Goal: Use online tool/utility: Utilize a website feature to perform a specific function

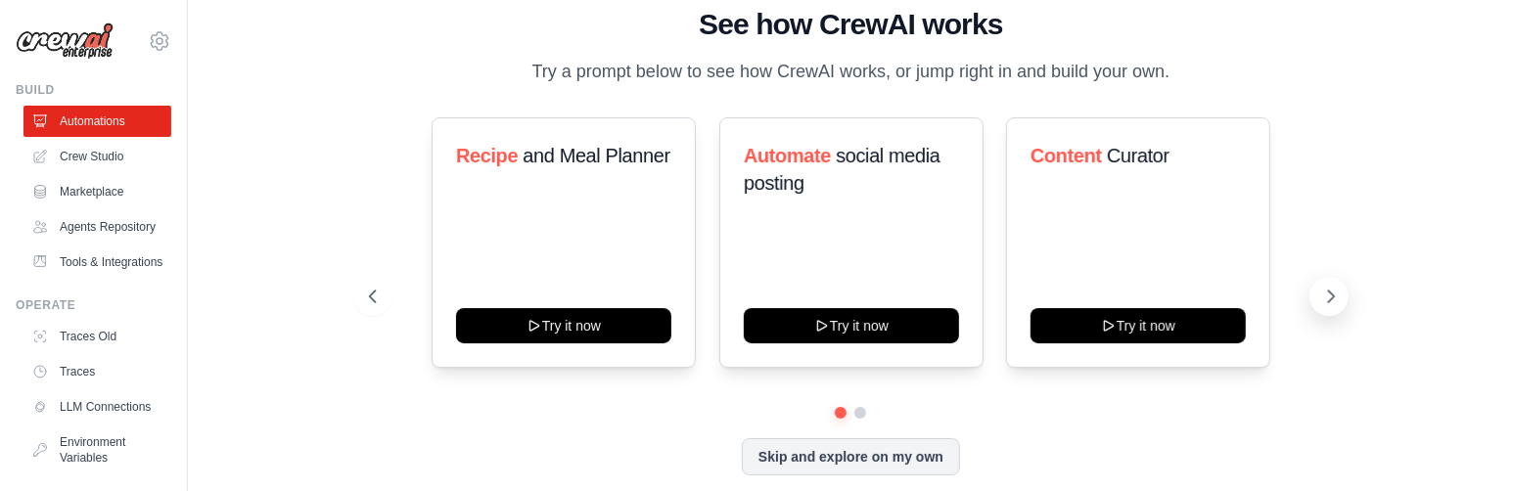
click at [1342, 295] on button at bounding box center [1328, 296] width 39 height 39
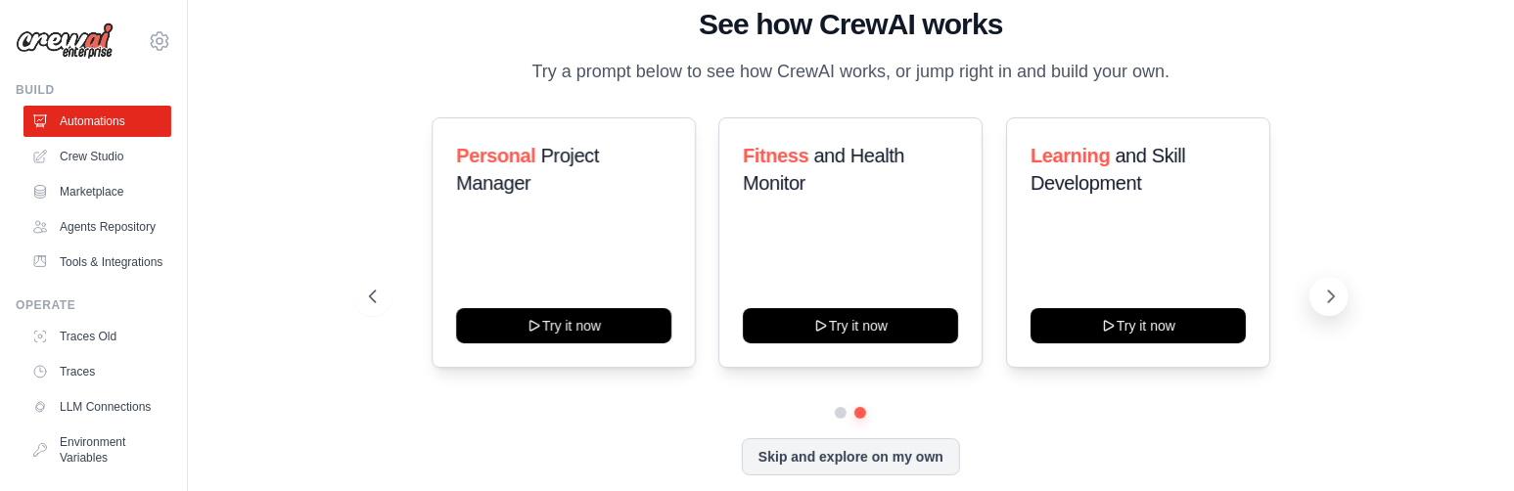
click at [1340, 296] on icon at bounding box center [1331, 297] width 20 height 20
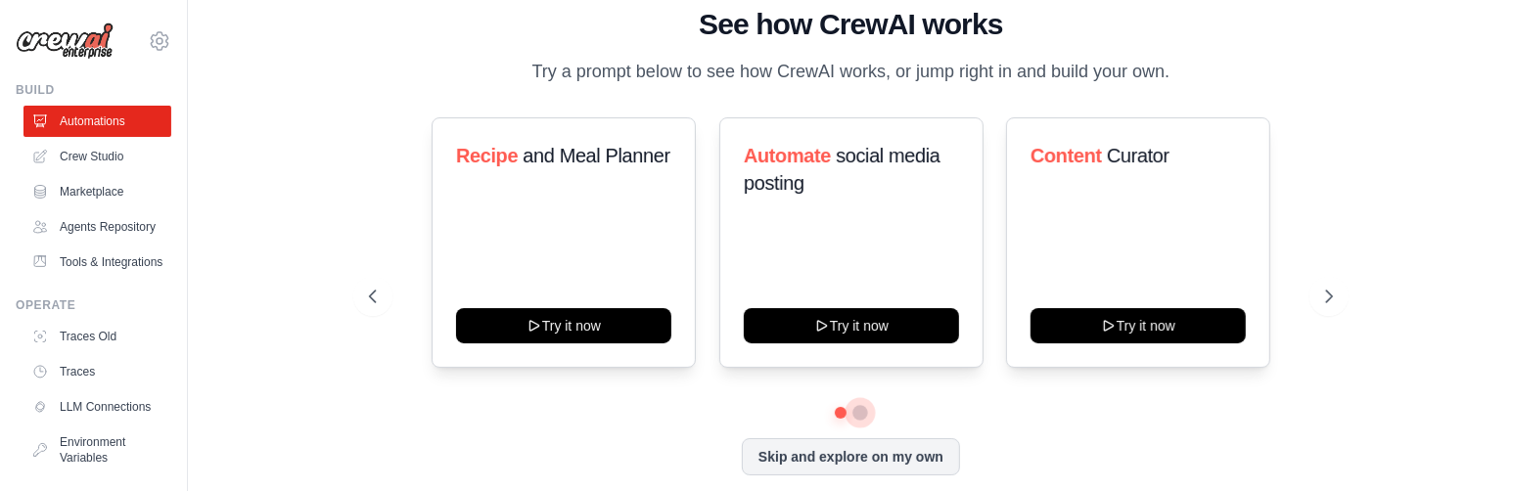
click at [857, 416] on button at bounding box center [860, 413] width 14 height 14
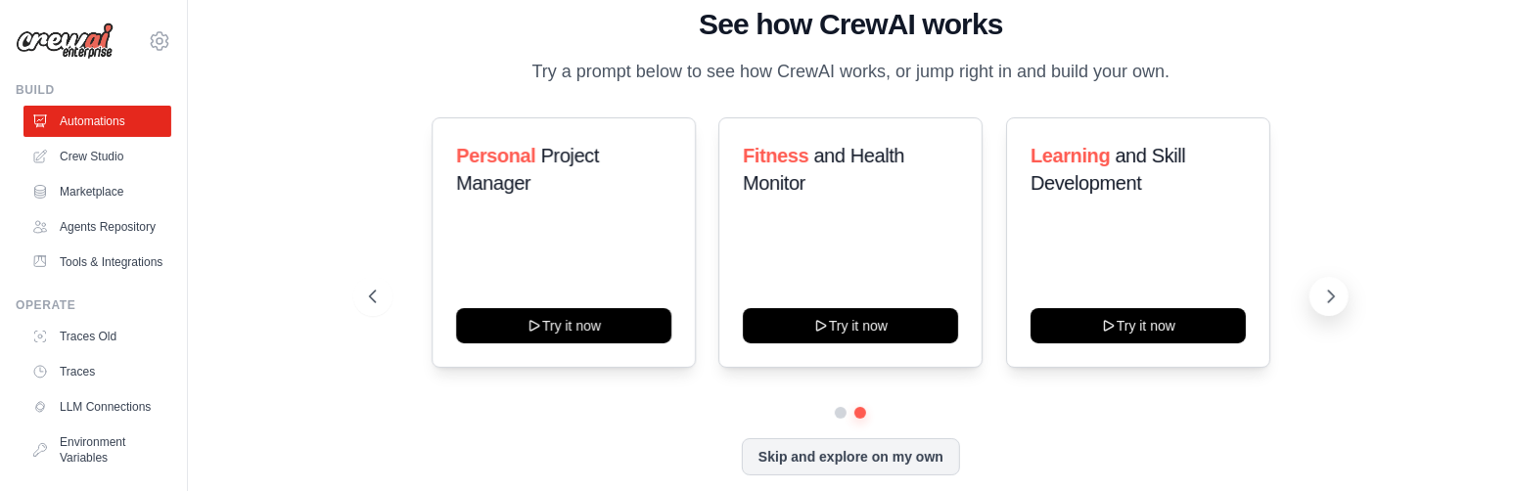
click at [1335, 297] on icon at bounding box center [1331, 297] width 20 height 20
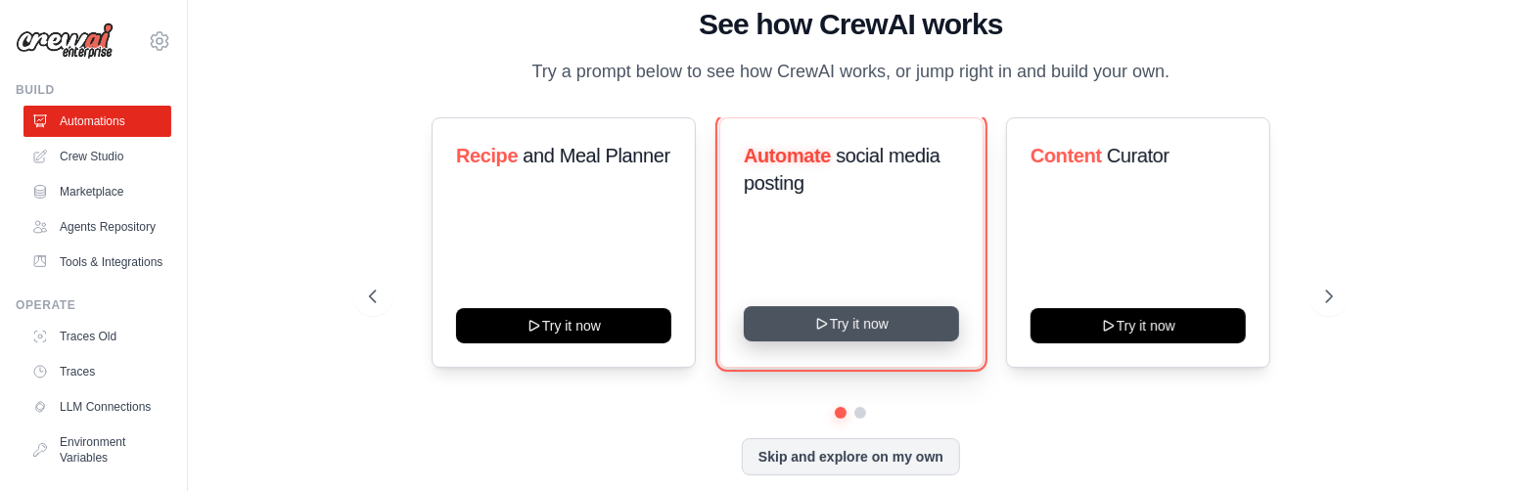
click at [836, 320] on button "Try it now" at bounding box center [851, 323] width 215 height 35
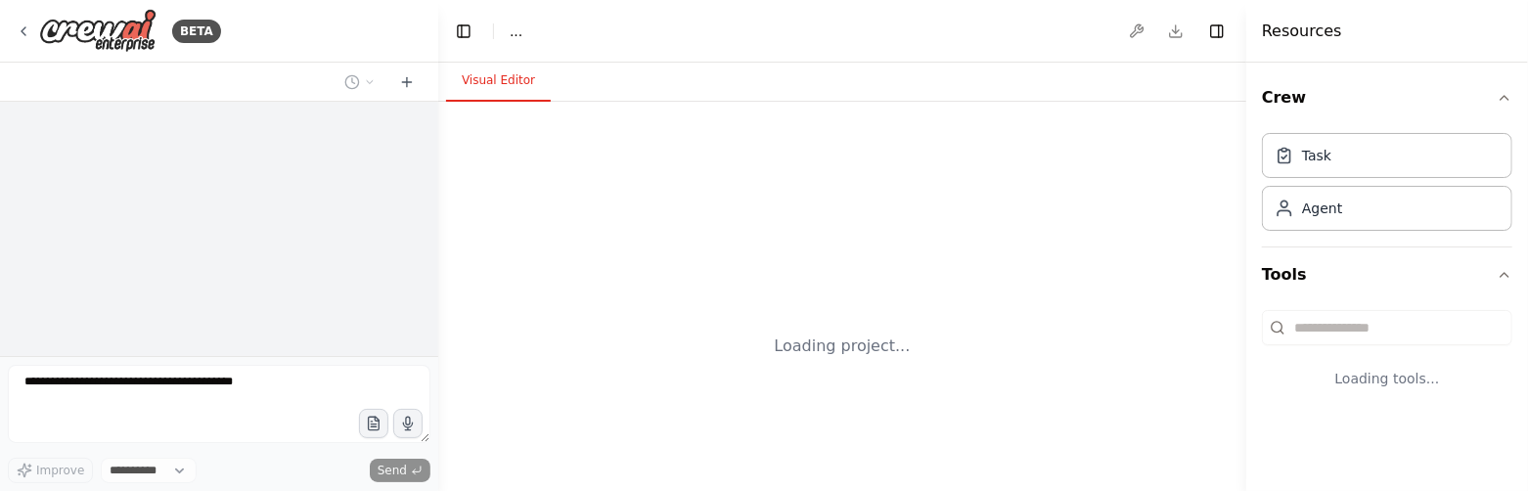
select select "****"
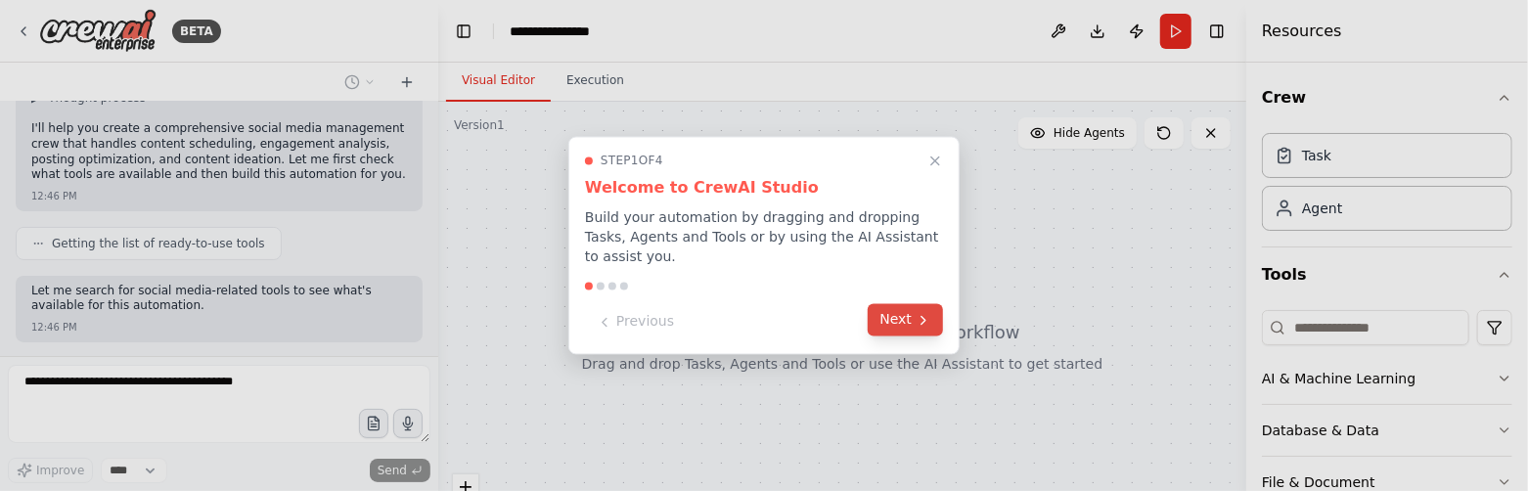
scroll to position [250, 0]
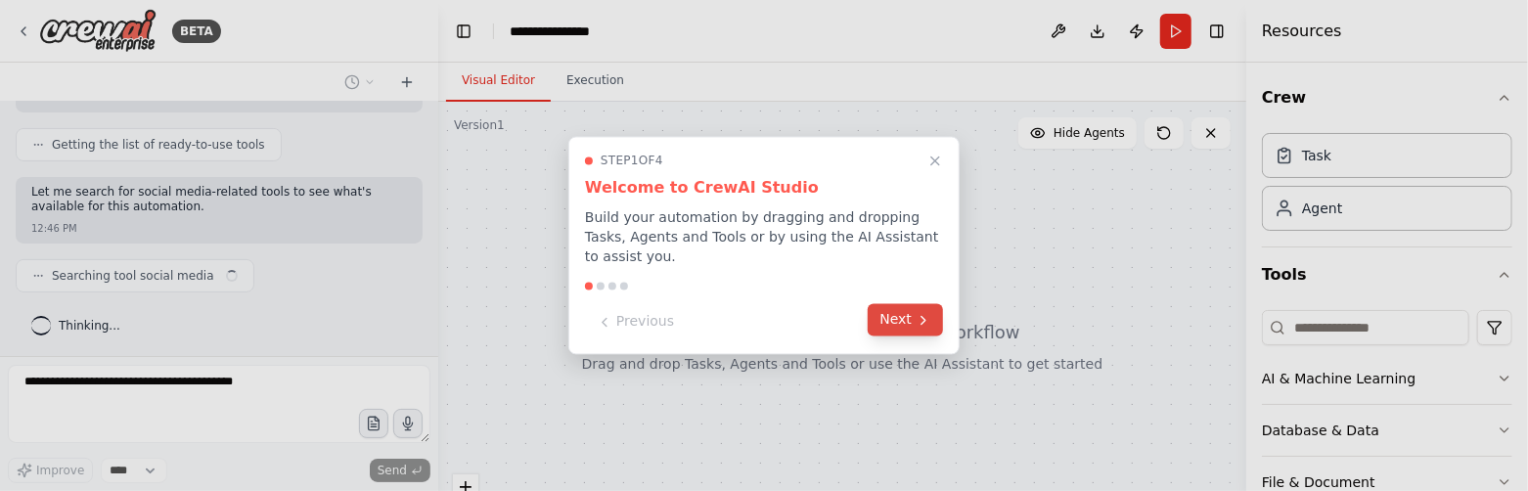
click at [922, 312] on icon at bounding box center [924, 320] width 16 height 16
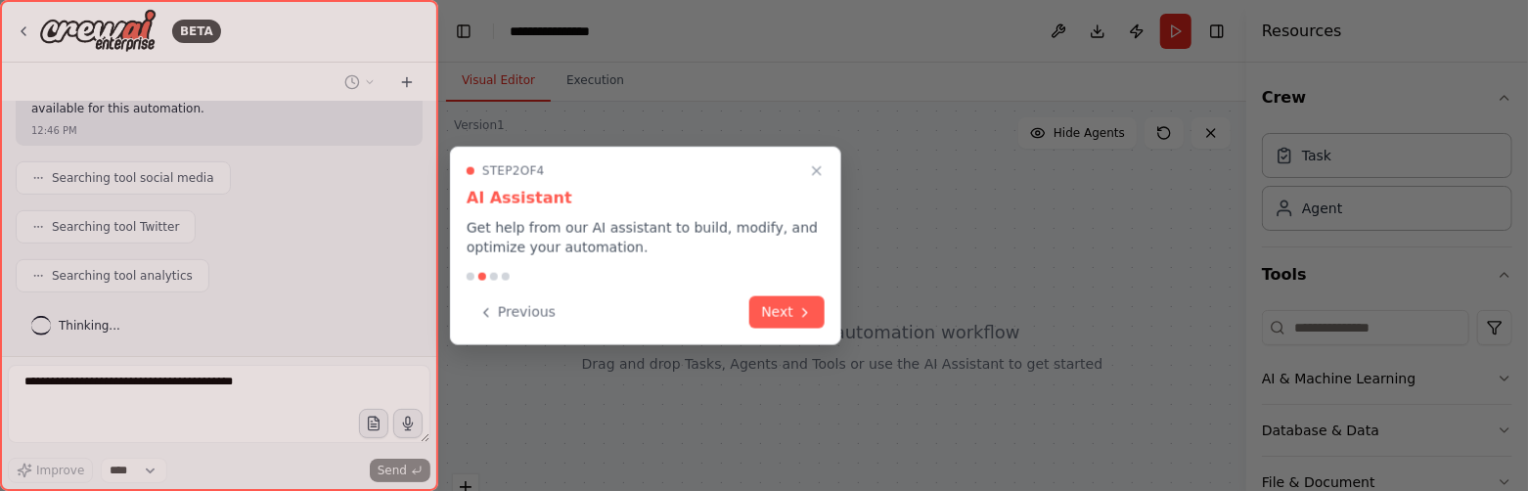
scroll to position [396, 0]
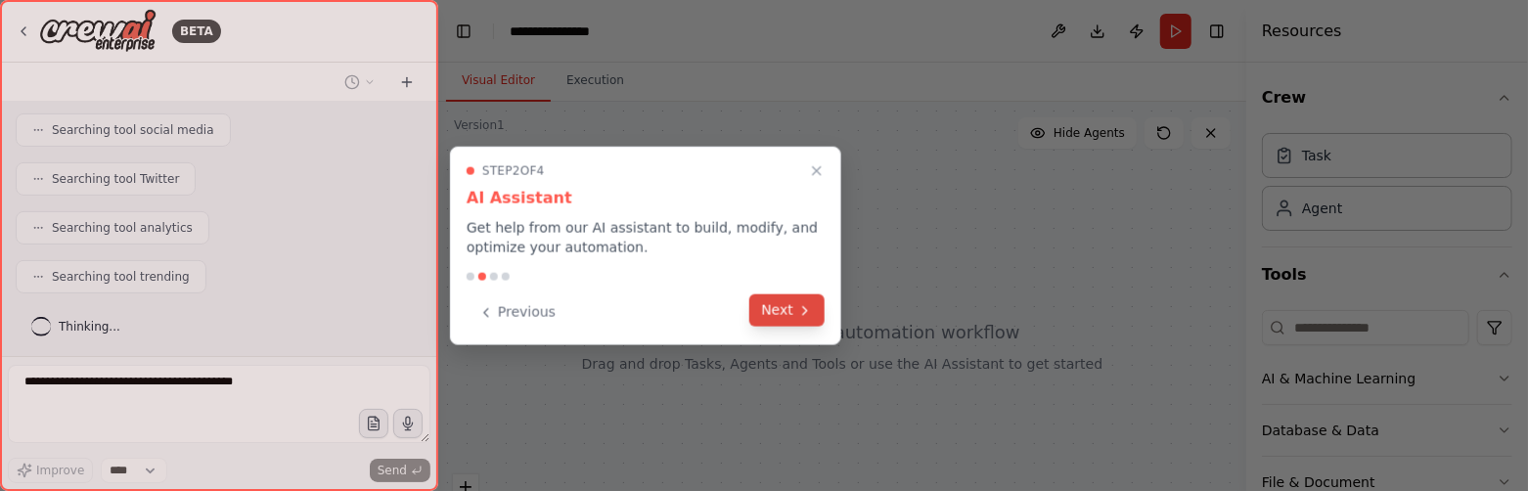
click at [813, 310] on button "Next" at bounding box center [787, 311] width 75 height 32
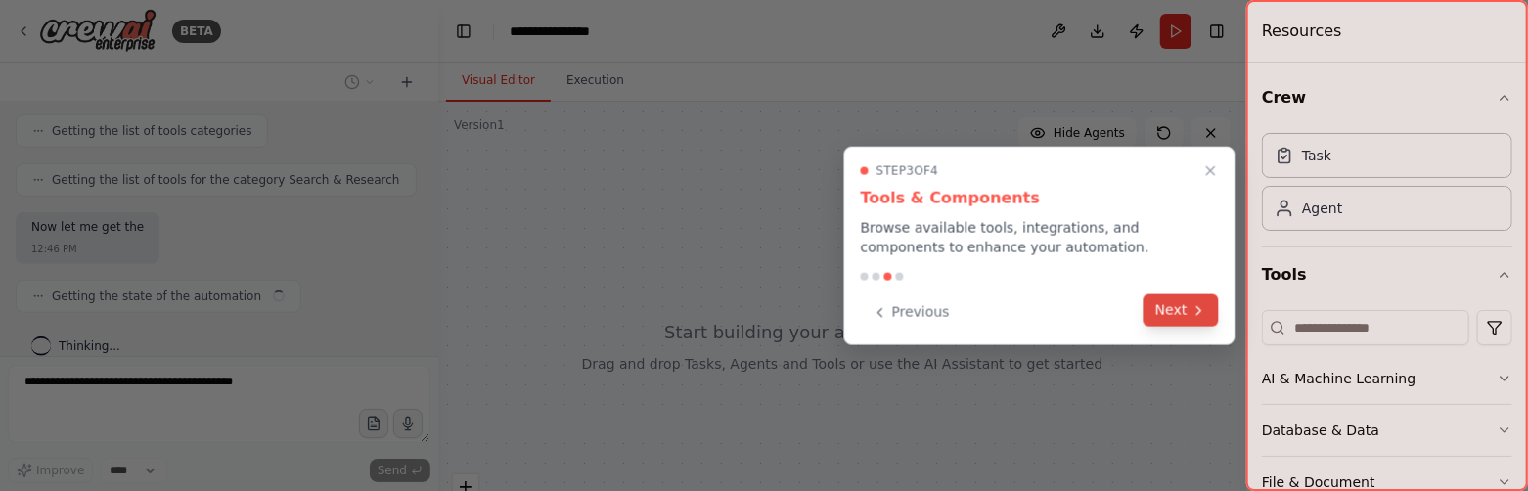
scroll to position [692, 0]
click at [1195, 308] on icon at bounding box center [1200, 310] width 16 height 16
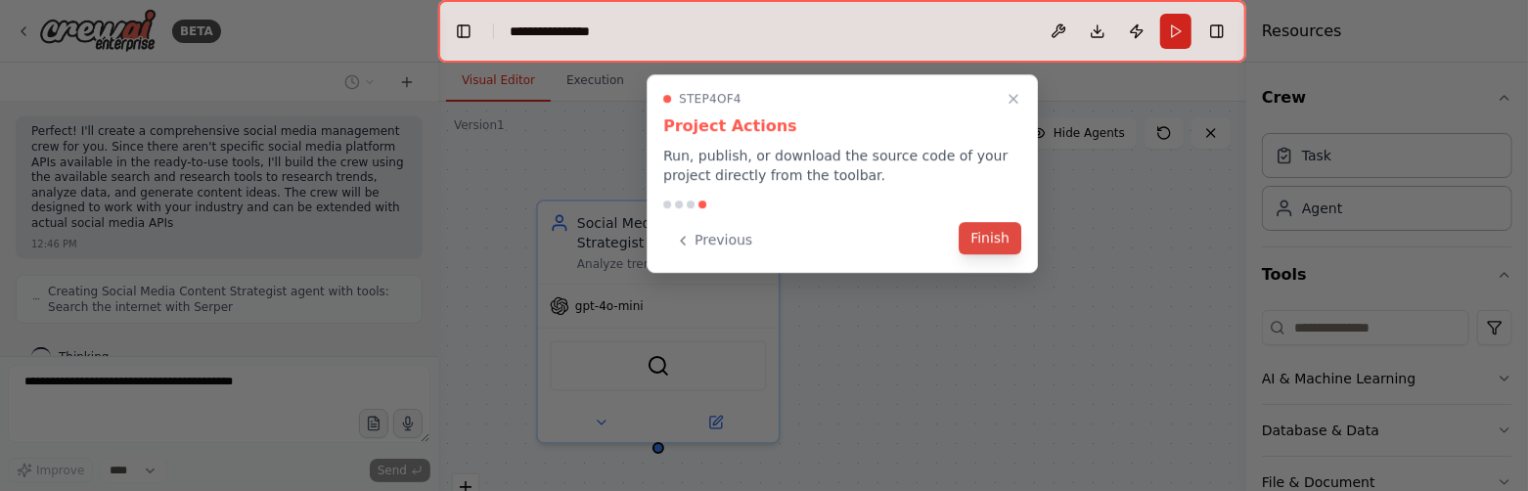
scroll to position [920, 0]
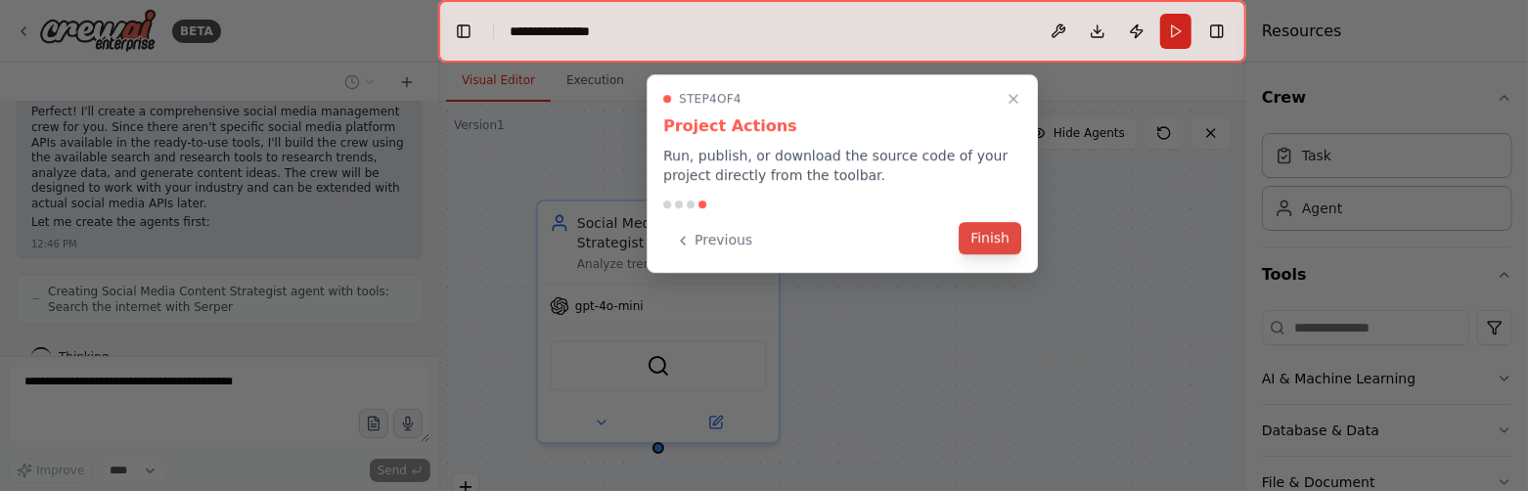
click at [1009, 244] on button "Finish" at bounding box center [990, 238] width 63 height 32
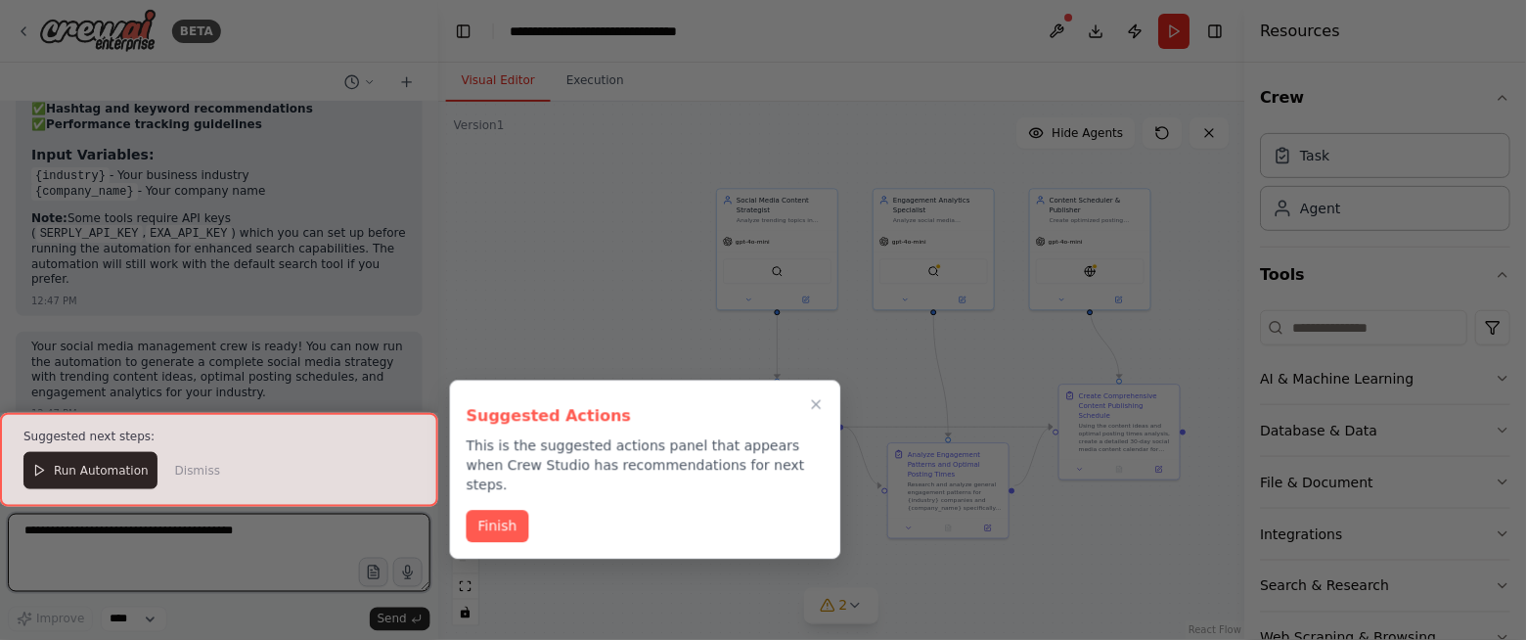
scroll to position [2209, 0]
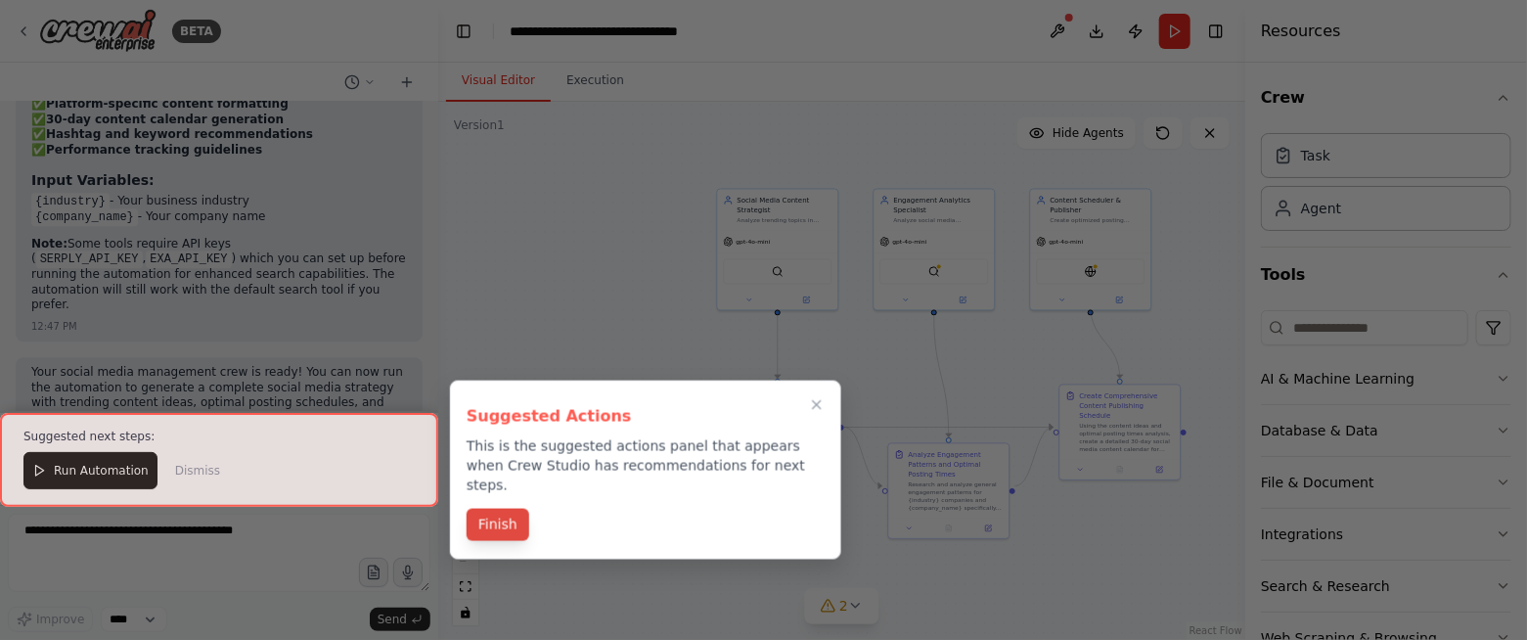
click at [501, 490] on button "Finish" at bounding box center [498, 525] width 63 height 32
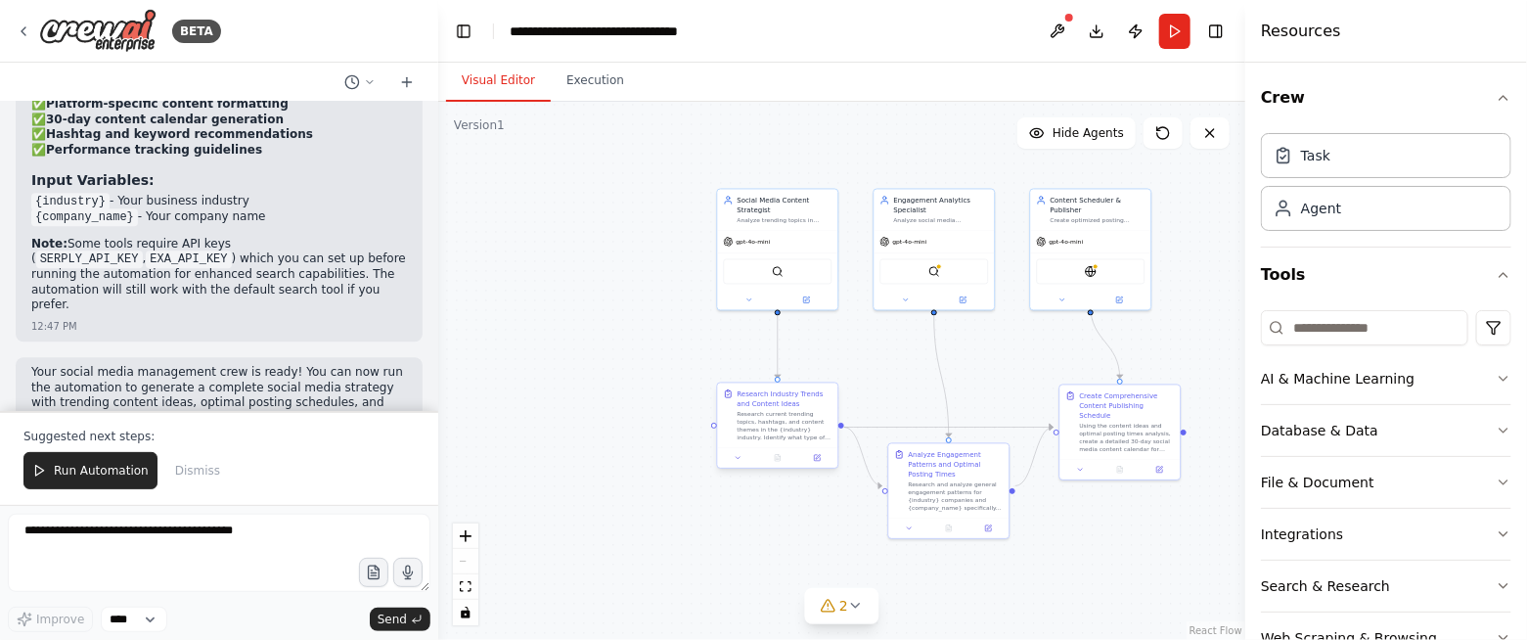
click at [762, 440] on div "Research current trending topics, hashtags, and content themes in the {industry…" at bounding box center [785, 426] width 95 height 31
click at [753, 434] on div "Research current trending topics, hashtags, and content themes in the {industry…" at bounding box center [785, 426] width 95 height 31
click at [785, 430] on div "Research current trending topics, hashtags, and content themes in the {industry…" at bounding box center [785, 426] width 95 height 31
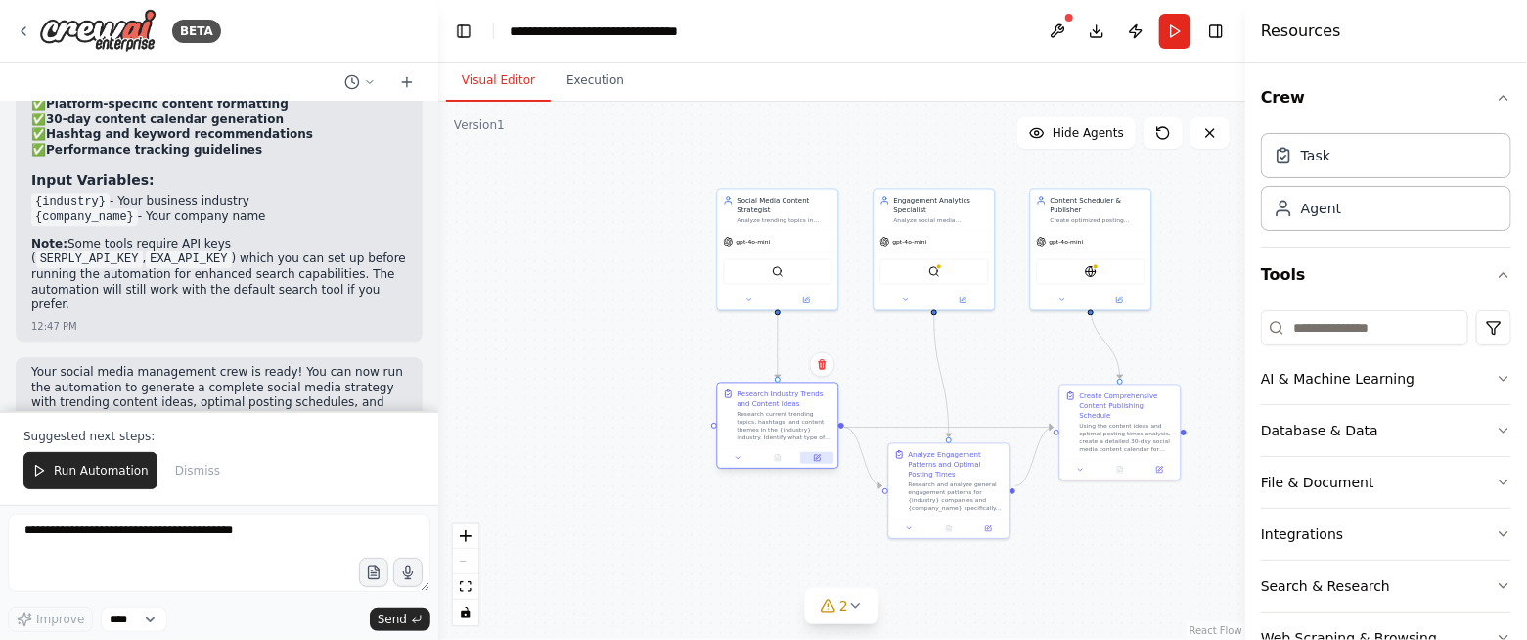
click at [816, 463] on div at bounding box center [778, 458] width 120 height 21
click at [817, 457] on icon at bounding box center [818, 457] width 5 height 5
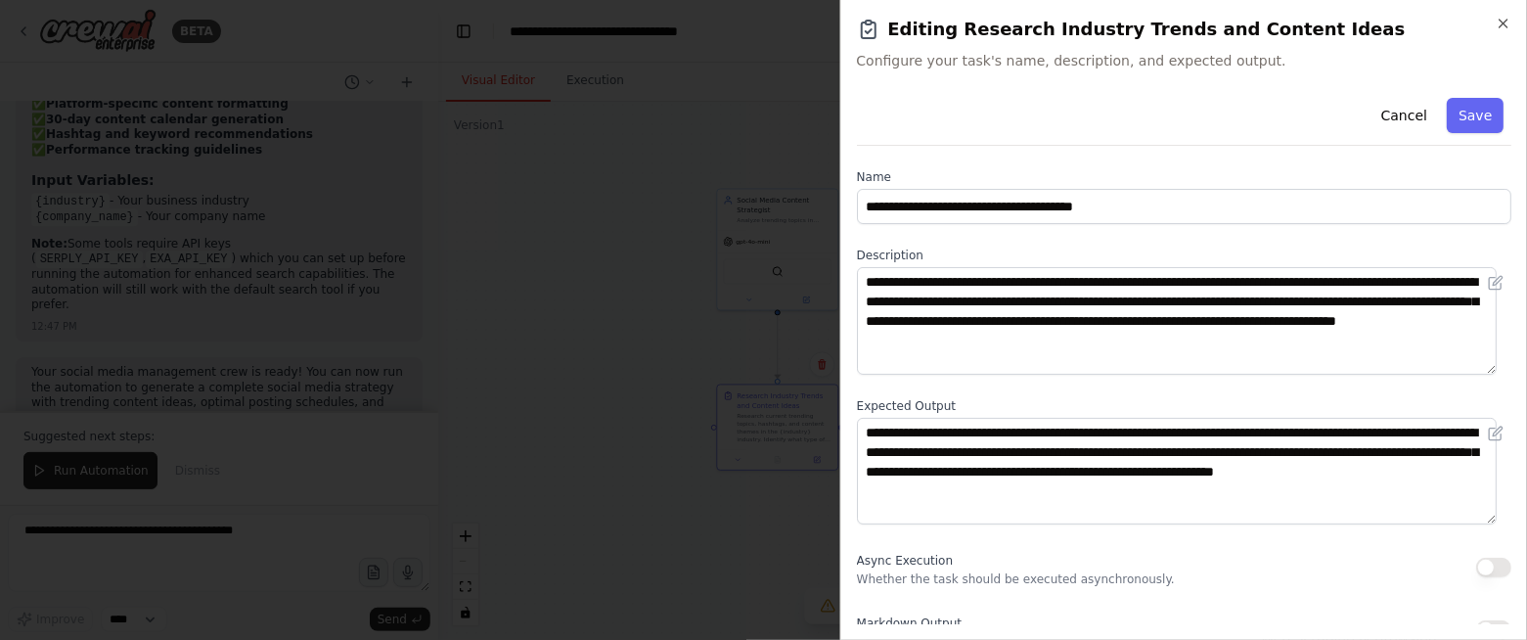
scroll to position [98, 0]
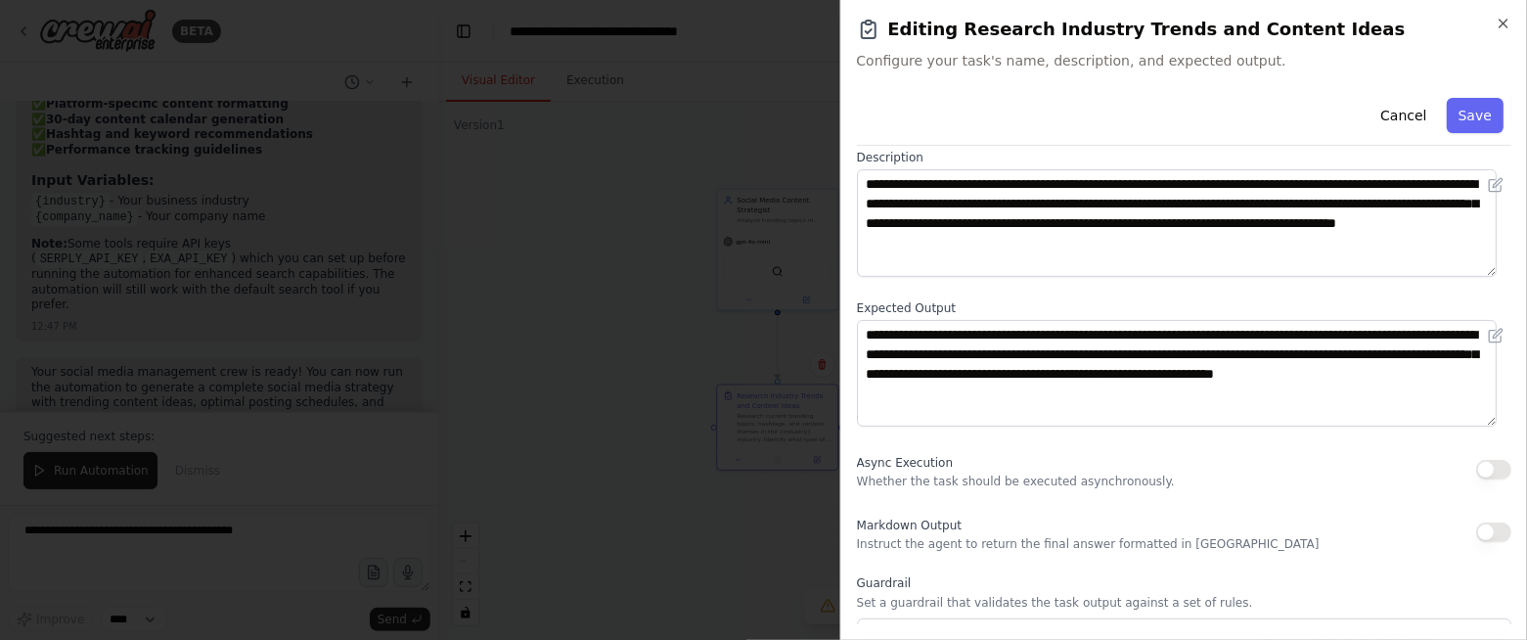
click at [1476, 471] on button "button" at bounding box center [1493, 470] width 35 height 20
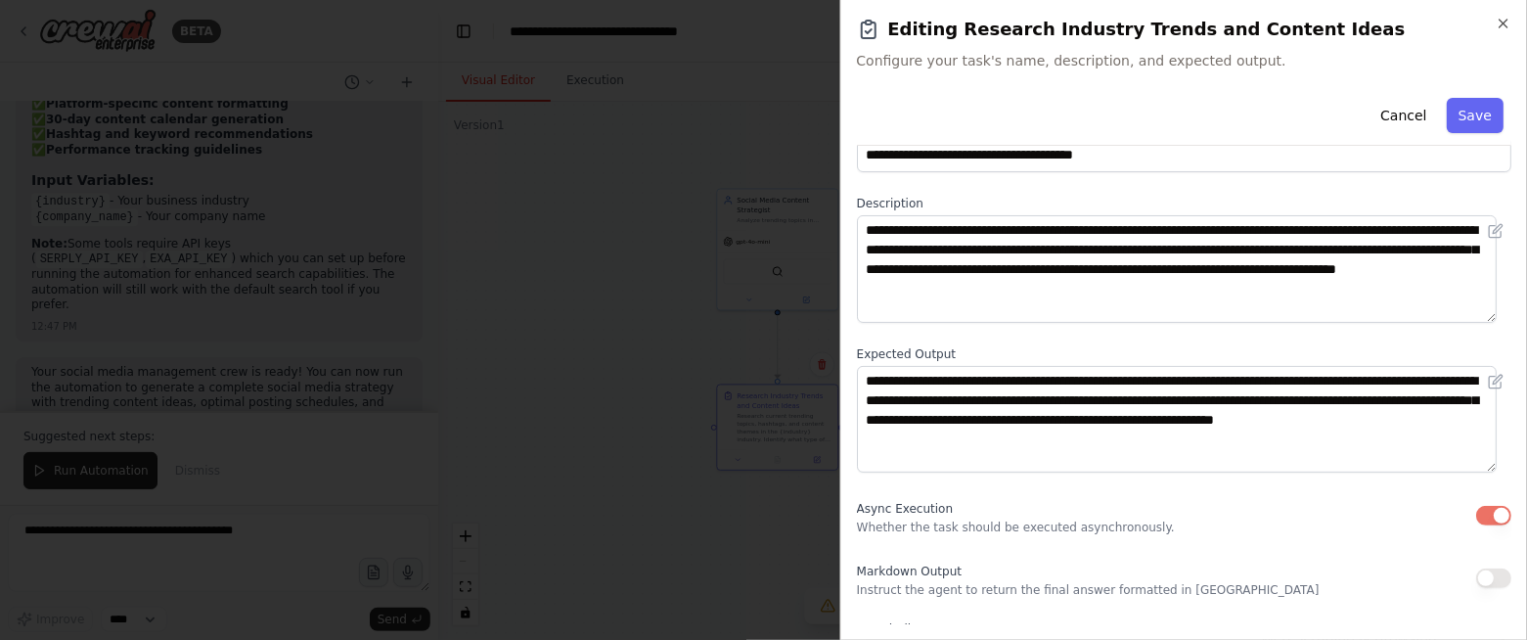
scroll to position [0, 0]
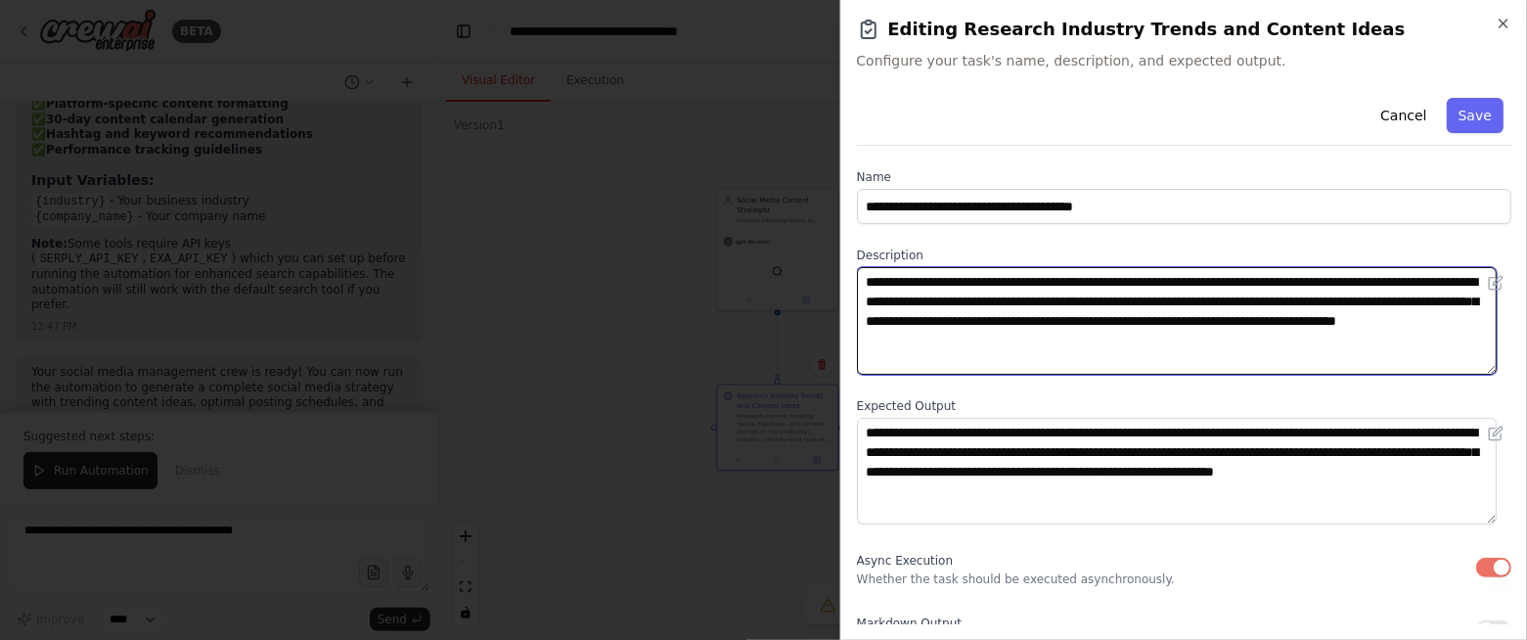
drag, startPoint x: 1293, startPoint y: 283, endPoint x: 1348, endPoint y: 275, distance: 56.3
click at [1348, 275] on textarea "**********" at bounding box center [1177, 321] width 641 height 108
click at [1315, 276] on textarea "**********" at bounding box center [1177, 321] width 641 height 108
click at [1315, 278] on textarea "**********" at bounding box center [1177, 321] width 641 height 108
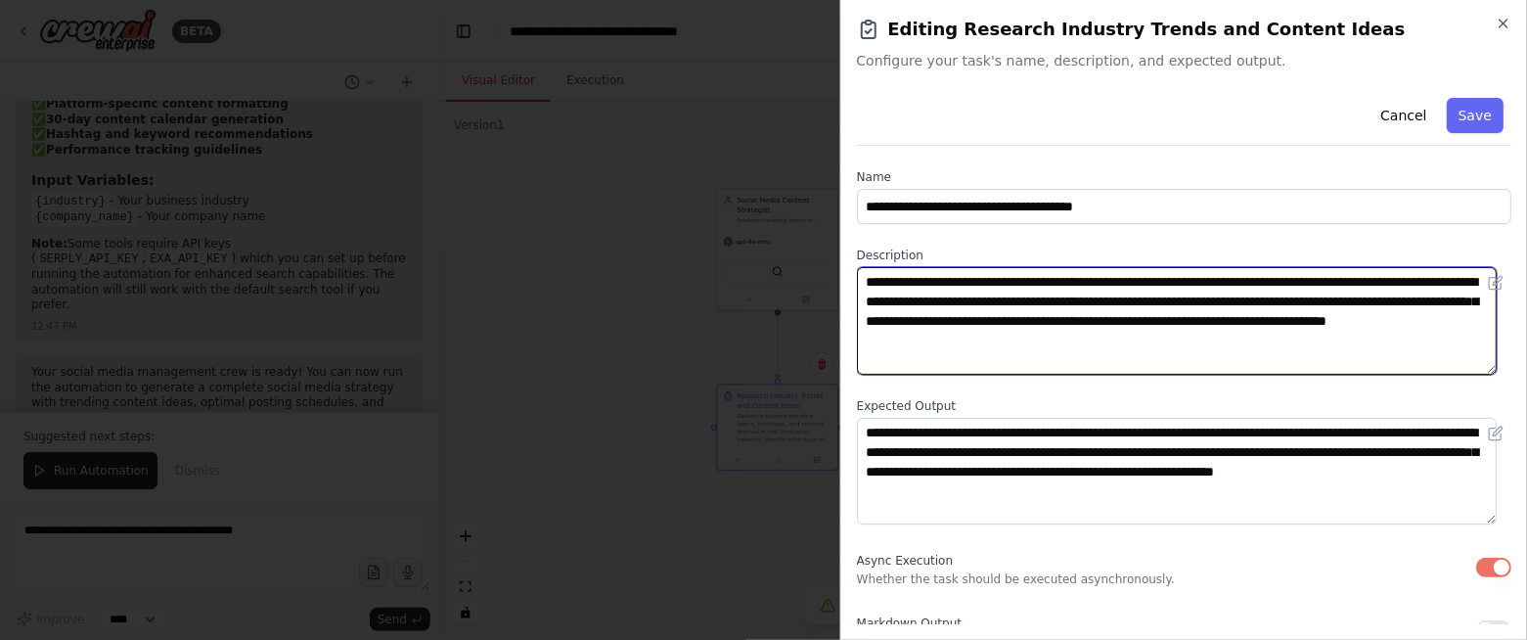
click at [1315, 278] on textarea "**********" at bounding box center [1177, 321] width 641 height 108
paste textarea "********"
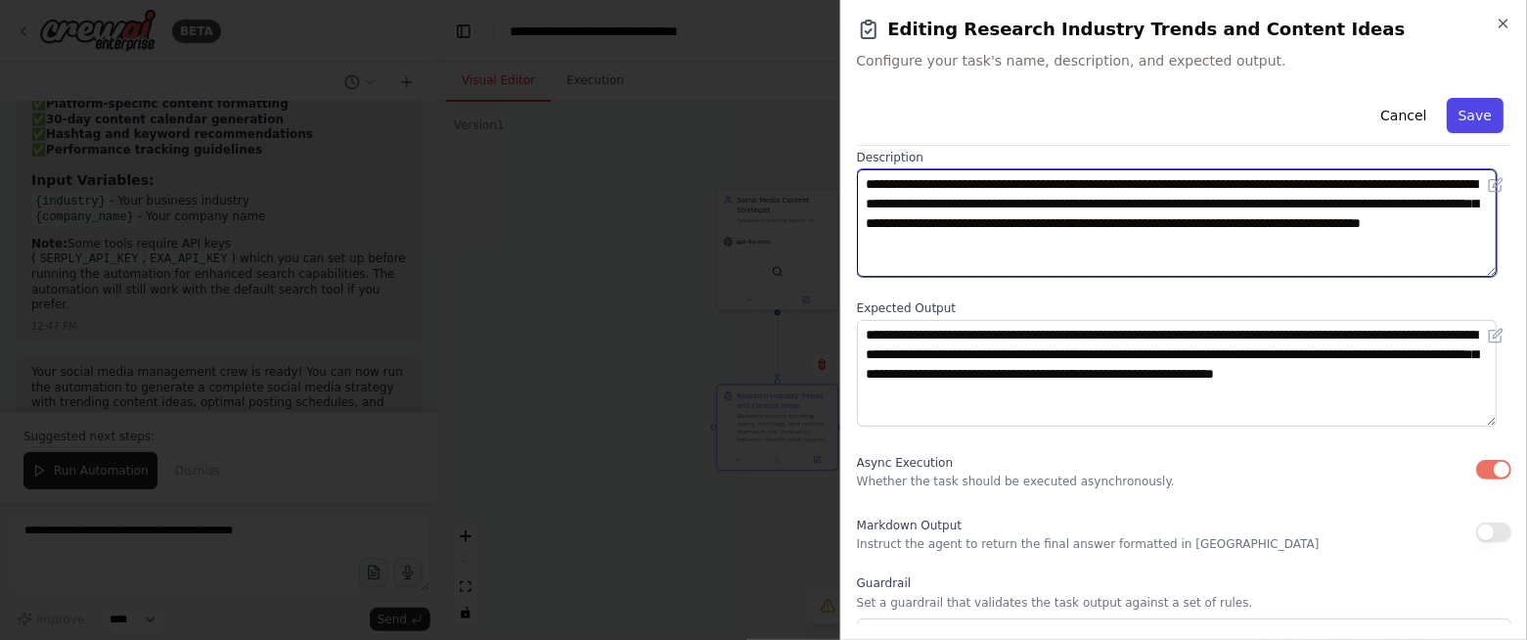
type textarea "**********"
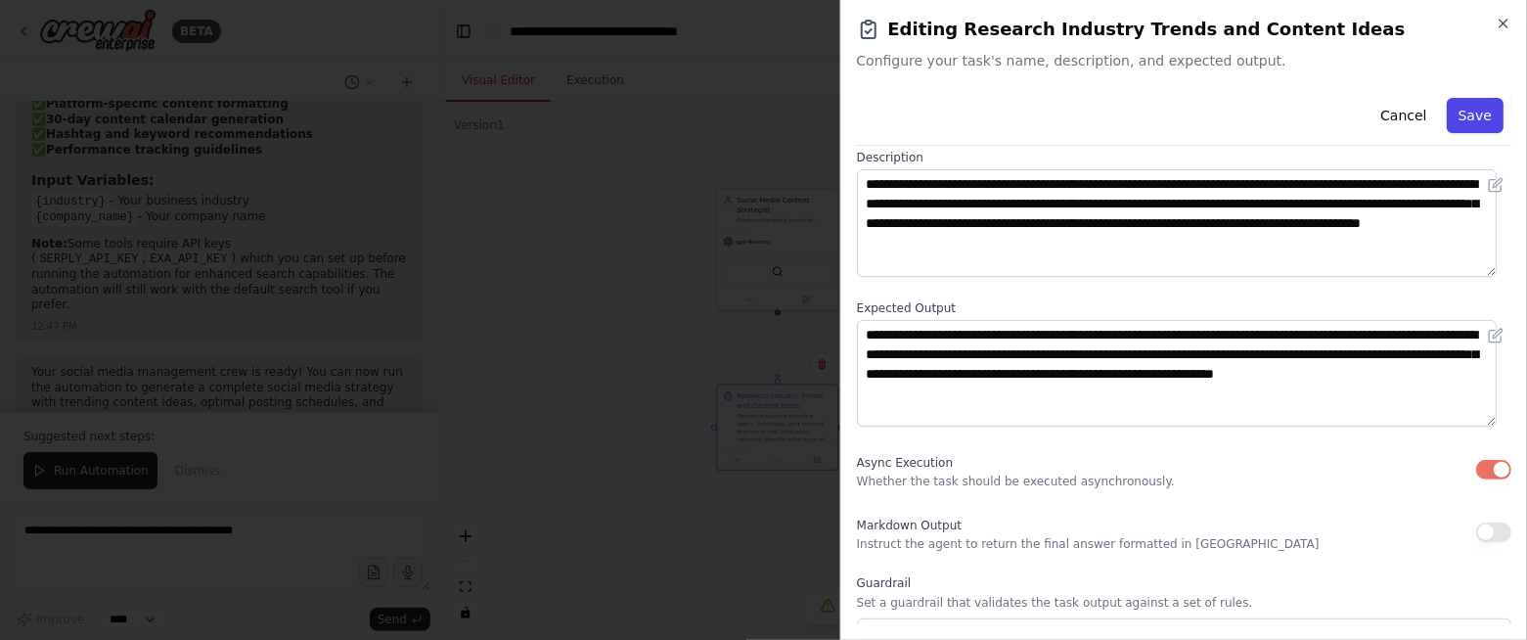
click at [1471, 113] on button "Save" at bounding box center [1475, 115] width 57 height 35
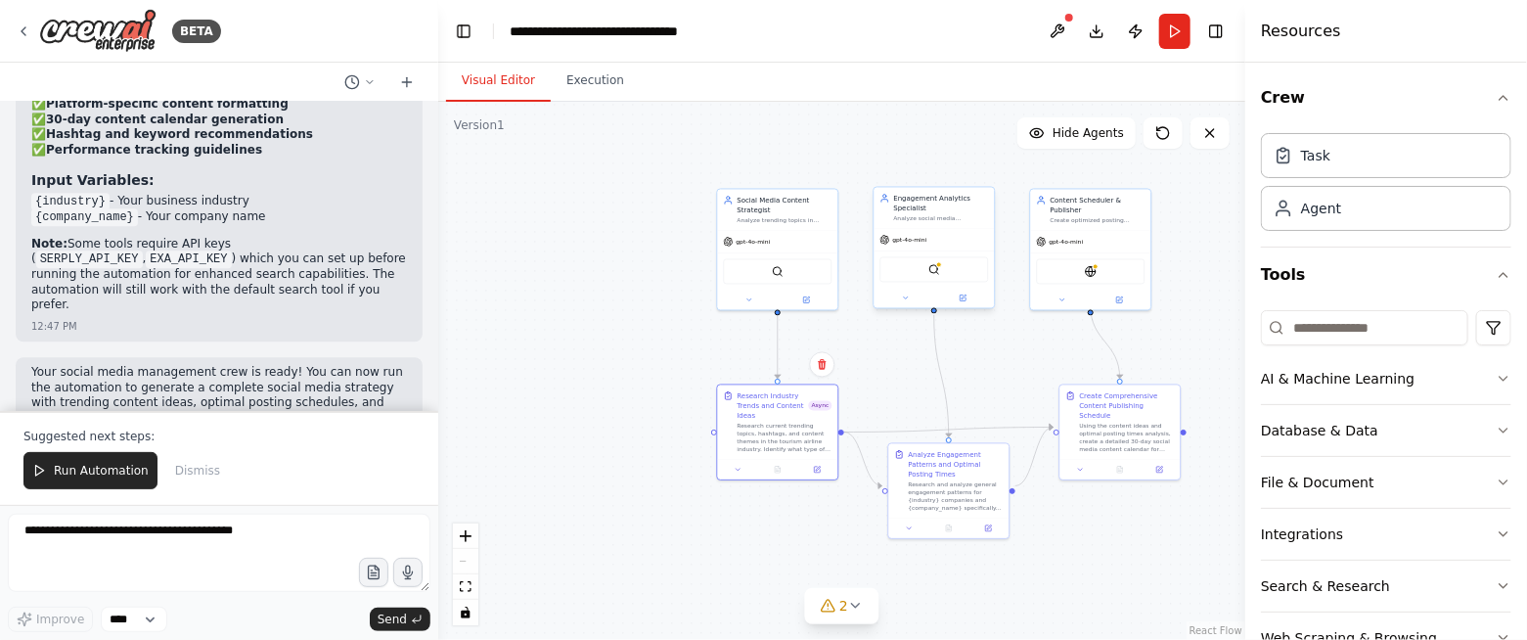
click at [959, 232] on div "gpt-4o-mini" at bounding box center [935, 240] width 120 height 22
click at [952, 216] on div "Analyze social media engagement metrics for {company_name} to identify peak eng…" at bounding box center [941, 219] width 95 height 8
click at [972, 479] on div "Research and analyze general engagement patterns for {industry} companies and {…" at bounding box center [956, 494] width 95 height 31
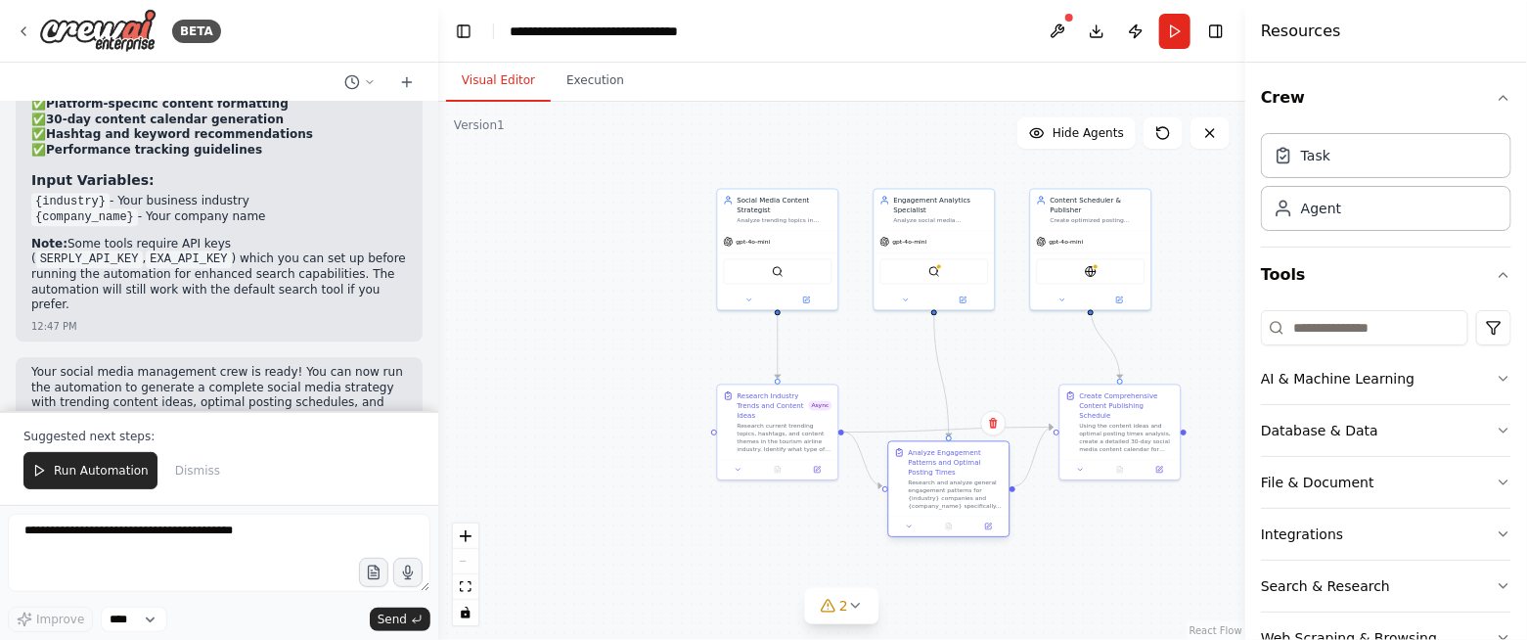
click at [972, 479] on div "Research and analyze general engagement patterns for {industry} companies and {…" at bounding box center [956, 494] width 95 height 31
click at [934, 216] on div "Analyze social media engagement metrics for {company_name} to identify peak eng…" at bounding box center [941, 219] width 95 height 8
click at [947, 245] on div "gpt-4o-mini" at bounding box center [935, 240] width 120 height 22
click at [968, 295] on button at bounding box center [963, 299] width 56 height 12
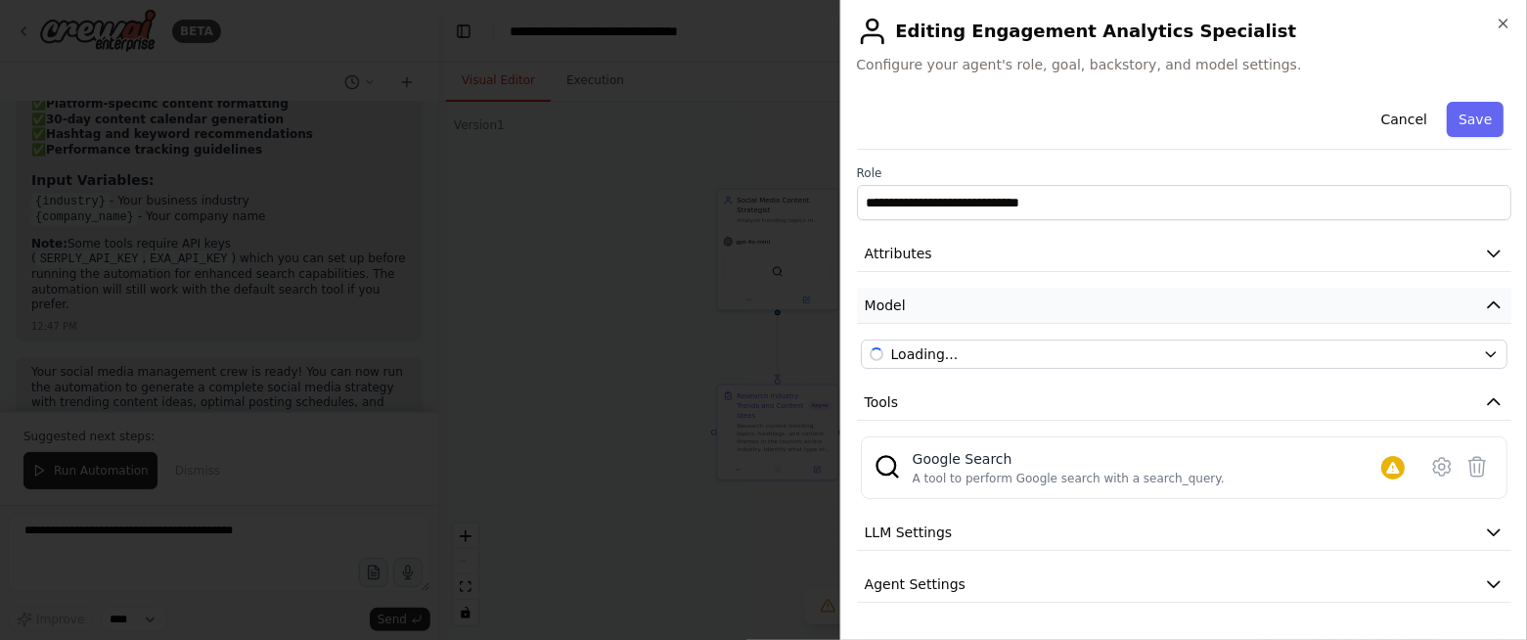
scroll to position [44, 0]
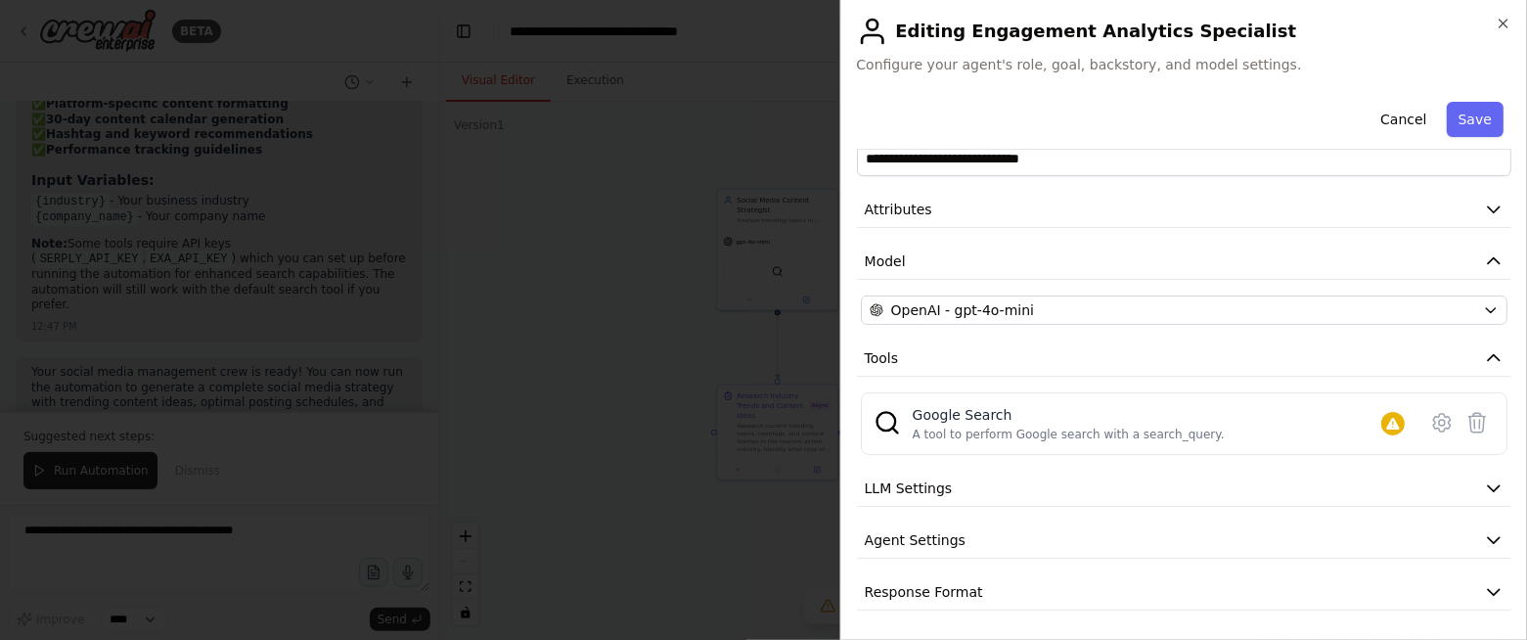
click at [1172, 292] on div "**********" at bounding box center [1184, 330] width 655 height 561
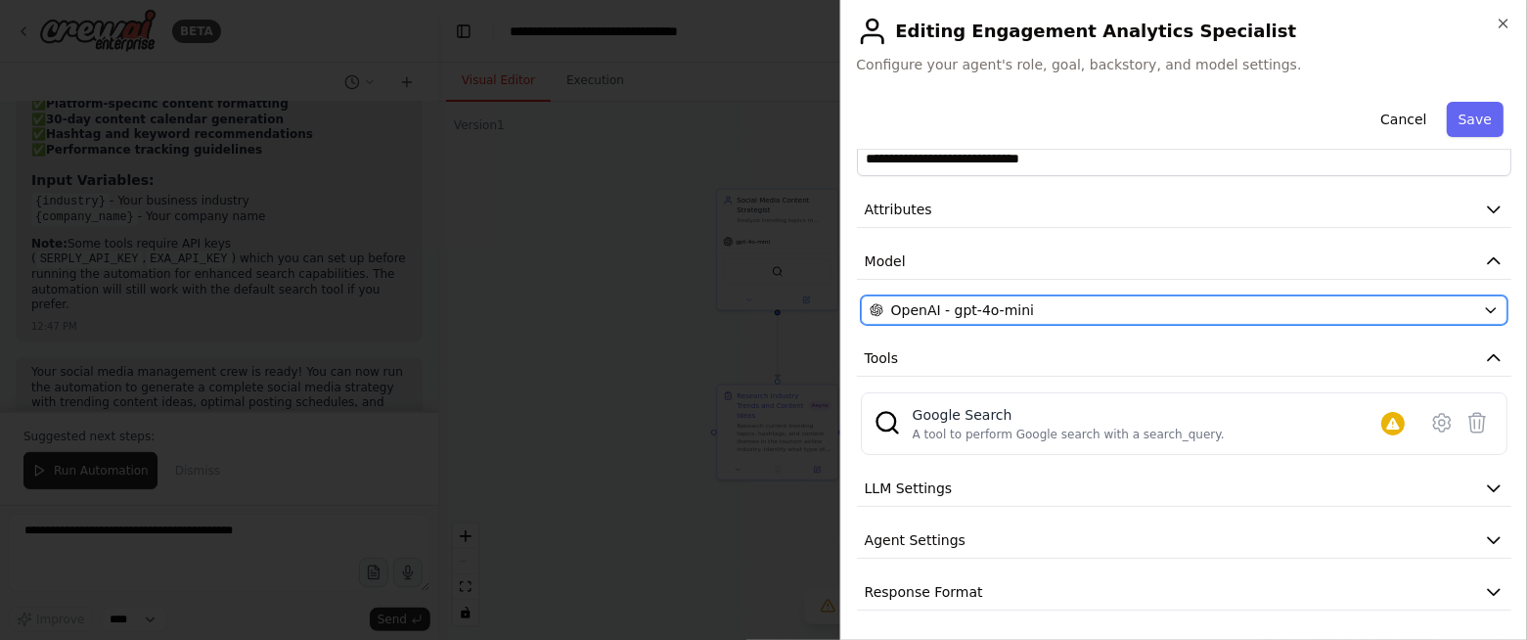
click at [1165, 308] on div "OpenAI - gpt-4o-mini" at bounding box center [1173, 310] width 606 height 20
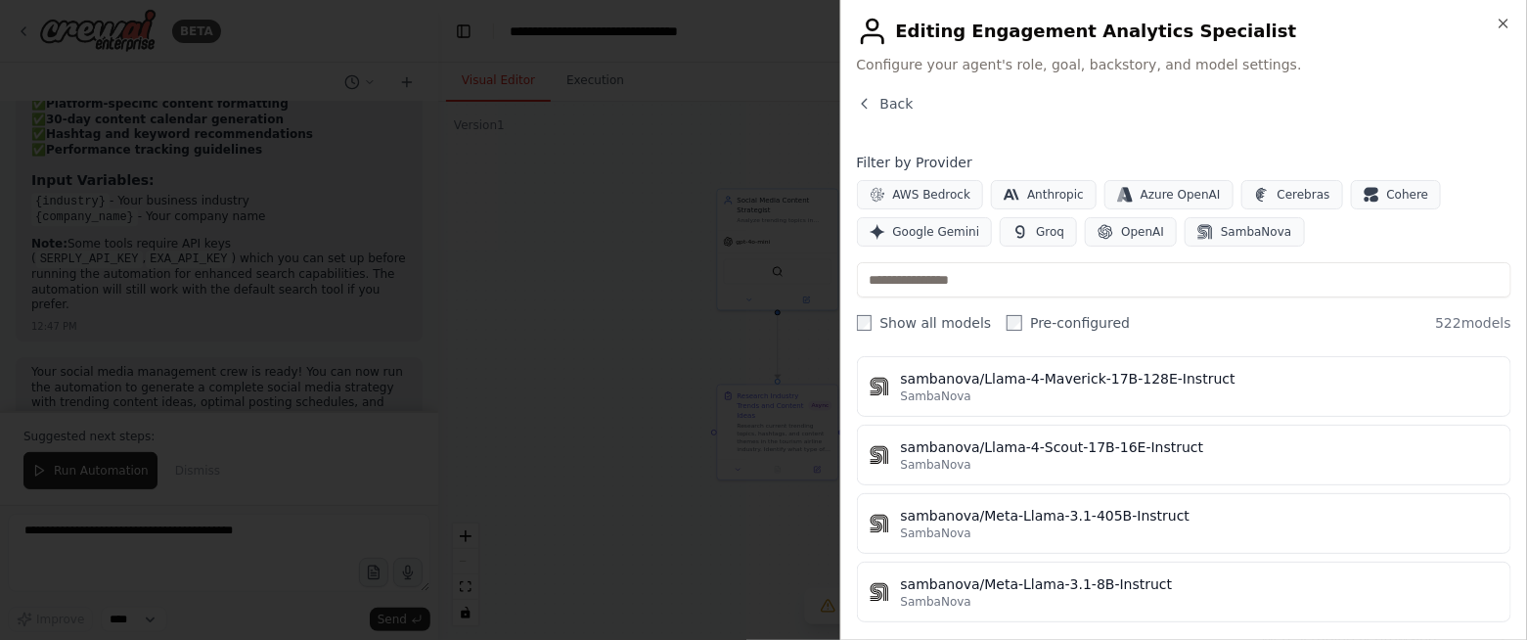
scroll to position [35513, 0]
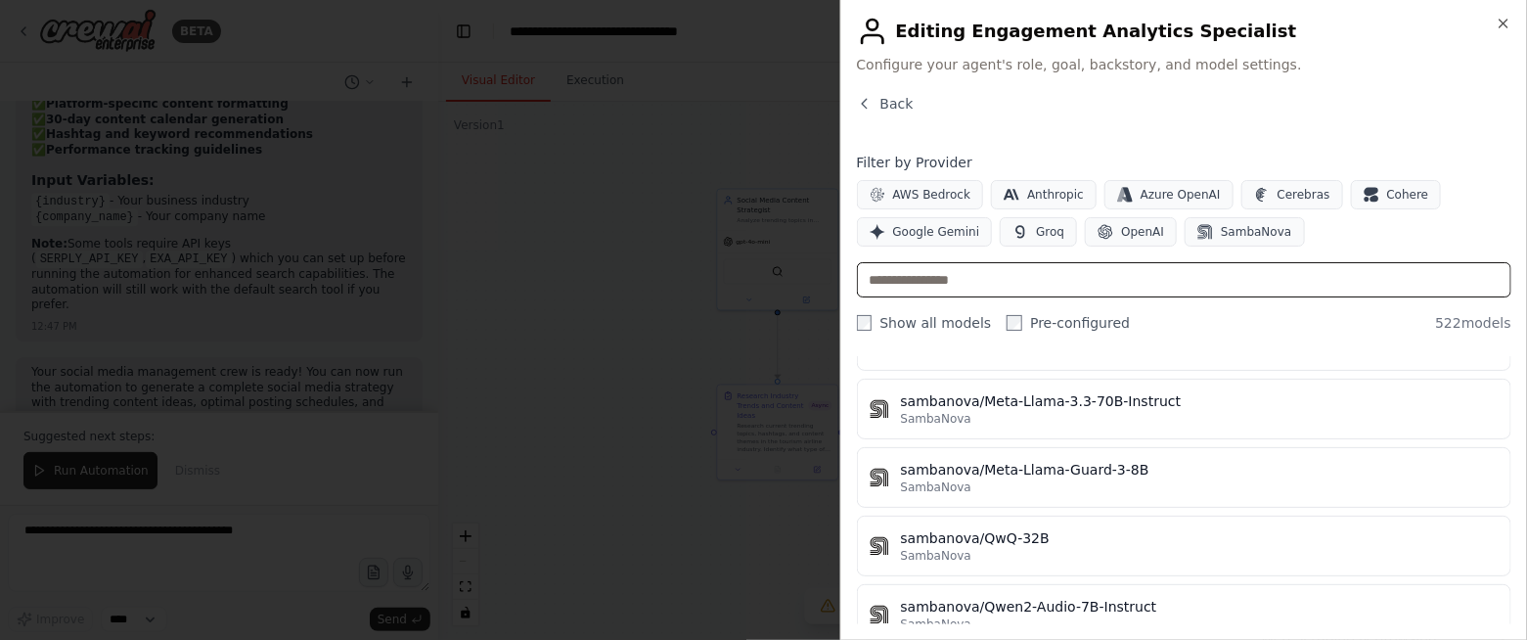
click at [1054, 277] on input "text" at bounding box center [1184, 279] width 655 height 35
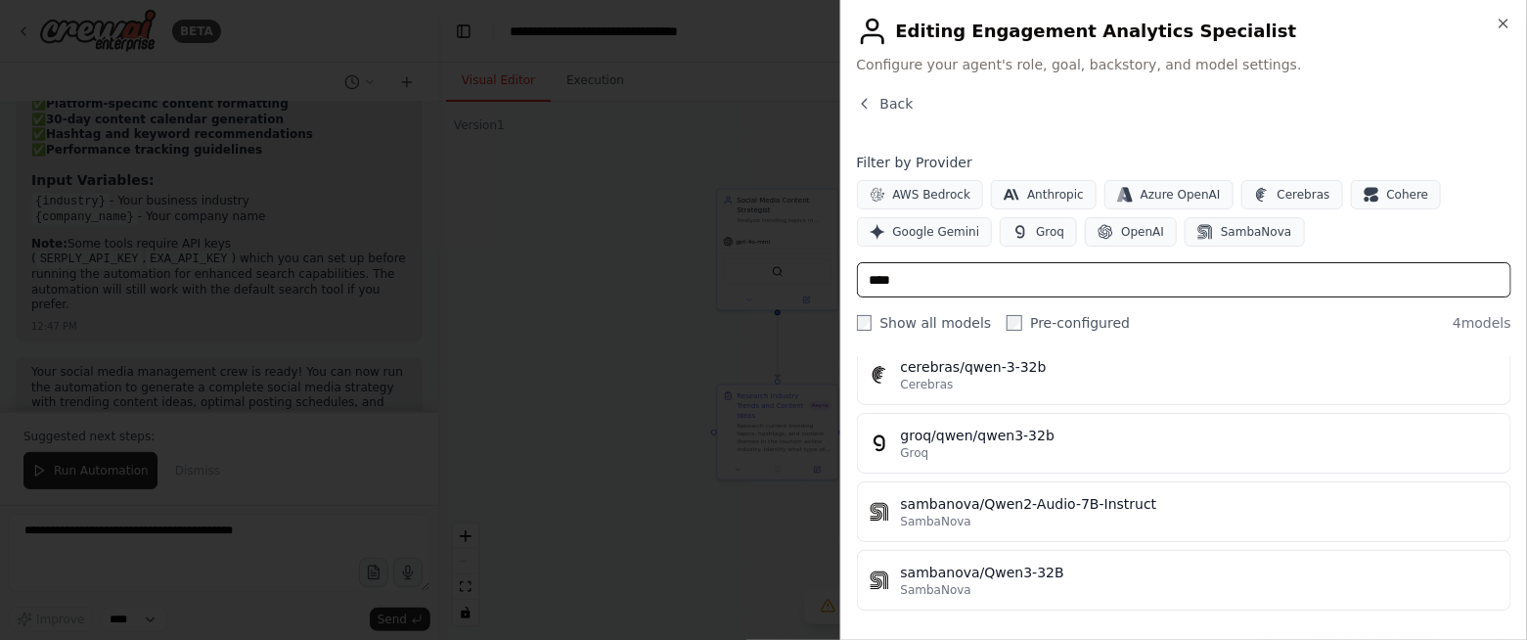
scroll to position [0, 0]
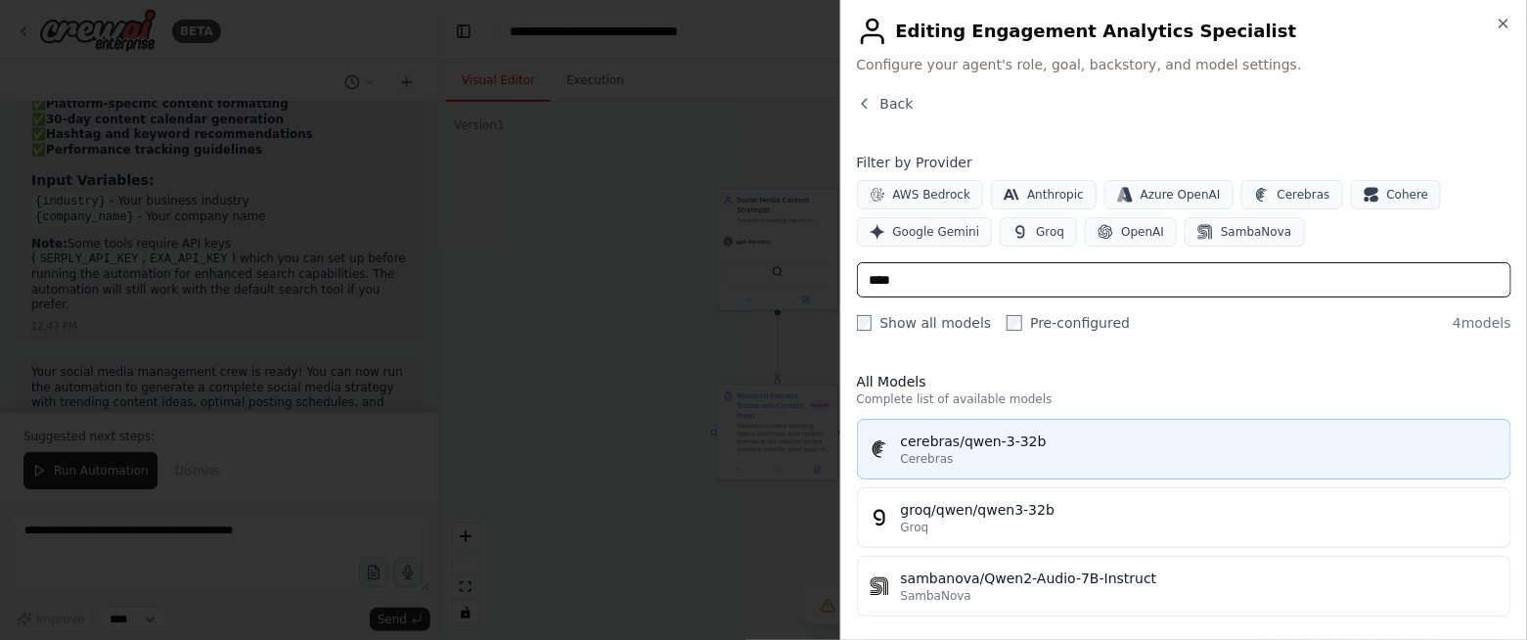
type input "****"
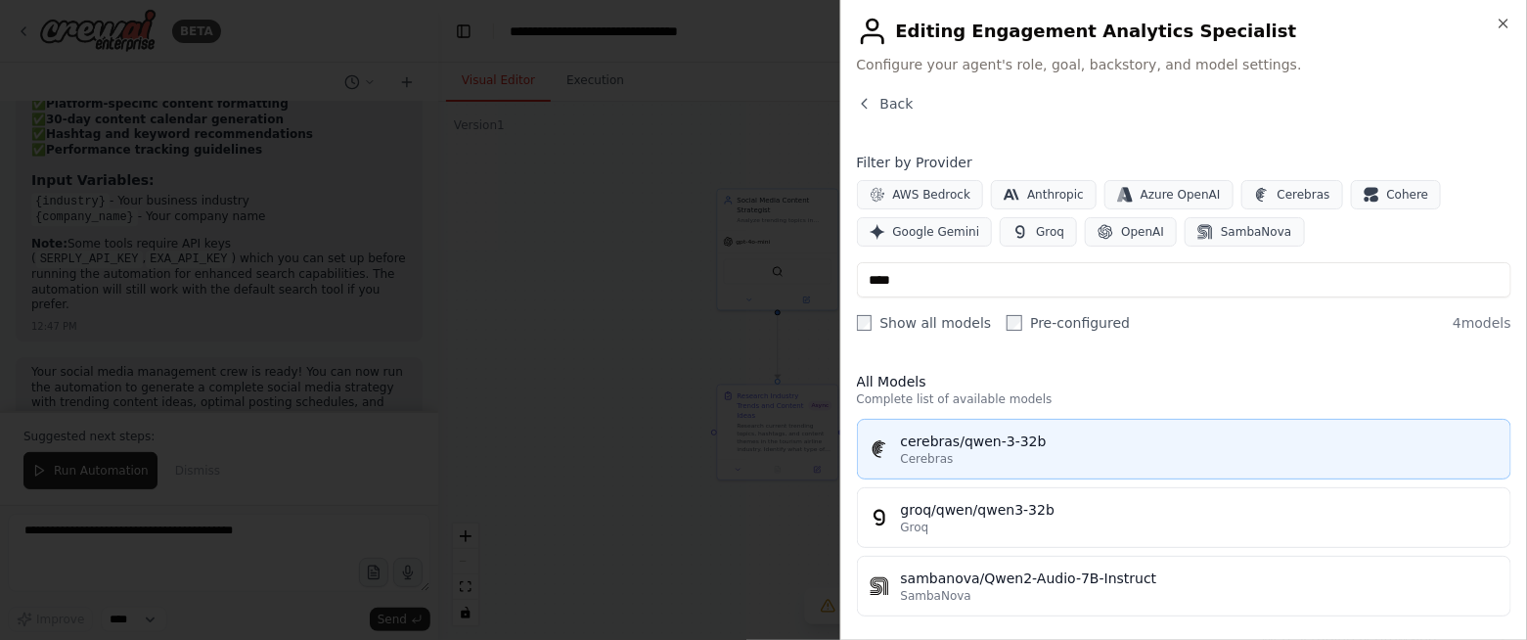
click at [1087, 441] on div "cerebras/qwen-3-32b" at bounding box center [1200, 442] width 598 height 20
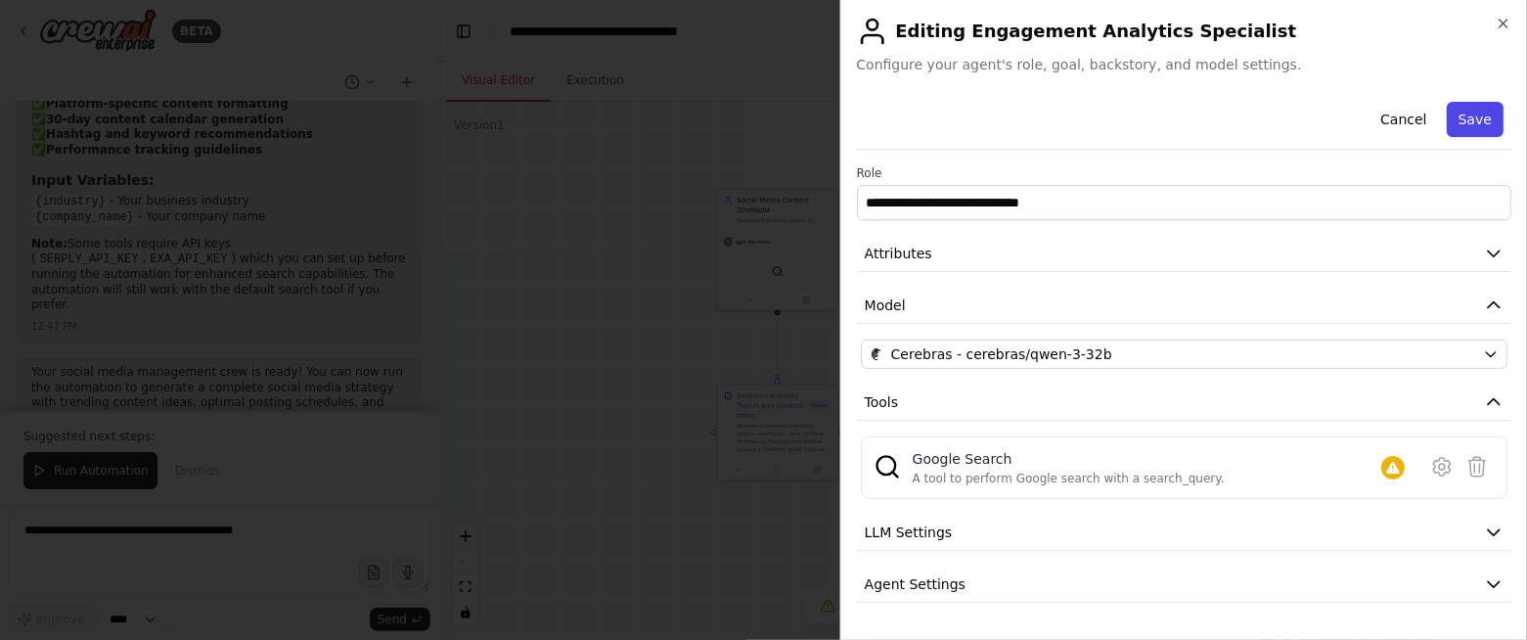
click at [1467, 123] on button "Save" at bounding box center [1475, 119] width 57 height 35
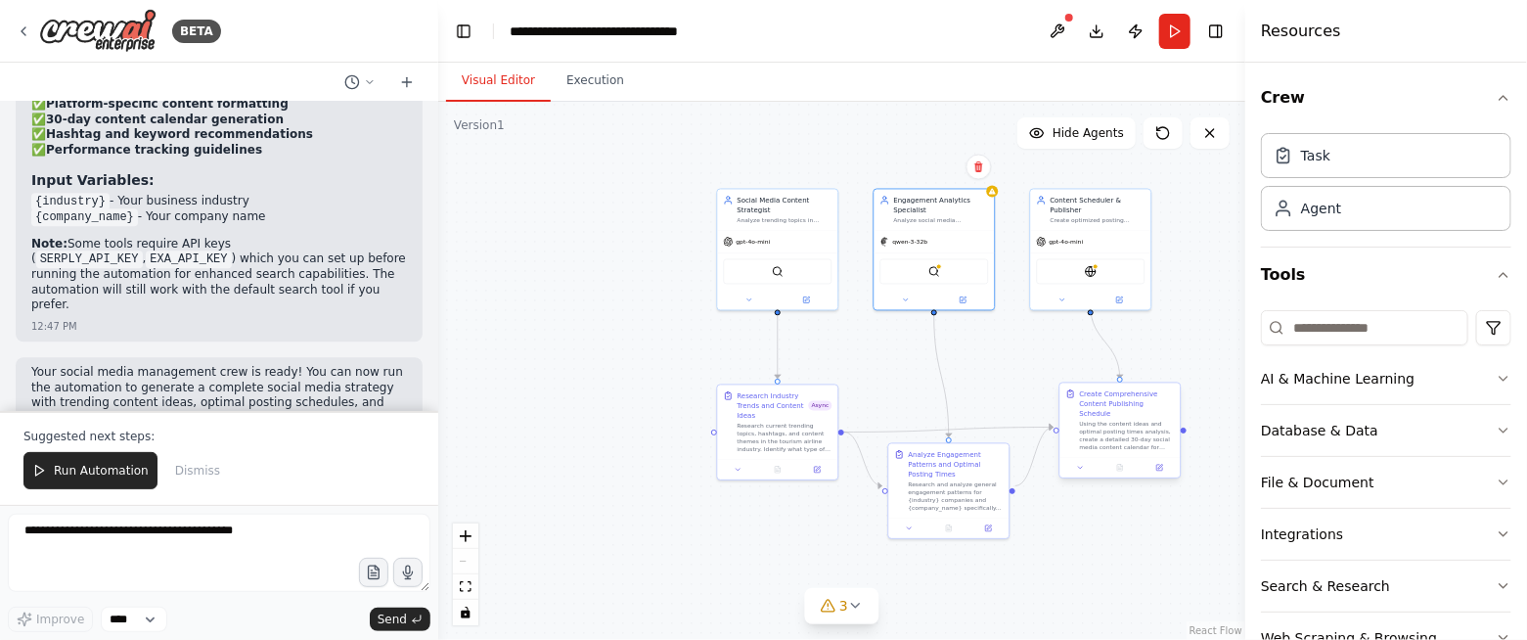
click at [1126, 426] on div "Using the content ideas and optimal posting times analysis, create a detailed 3…" at bounding box center [1127, 436] width 95 height 31
click at [1168, 466] on div at bounding box center [1121, 468] width 120 height 21
click at [1159, 458] on div at bounding box center [1121, 468] width 120 height 21
click at [1159, 465] on icon at bounding box center [1160, 468] width 6 height 6
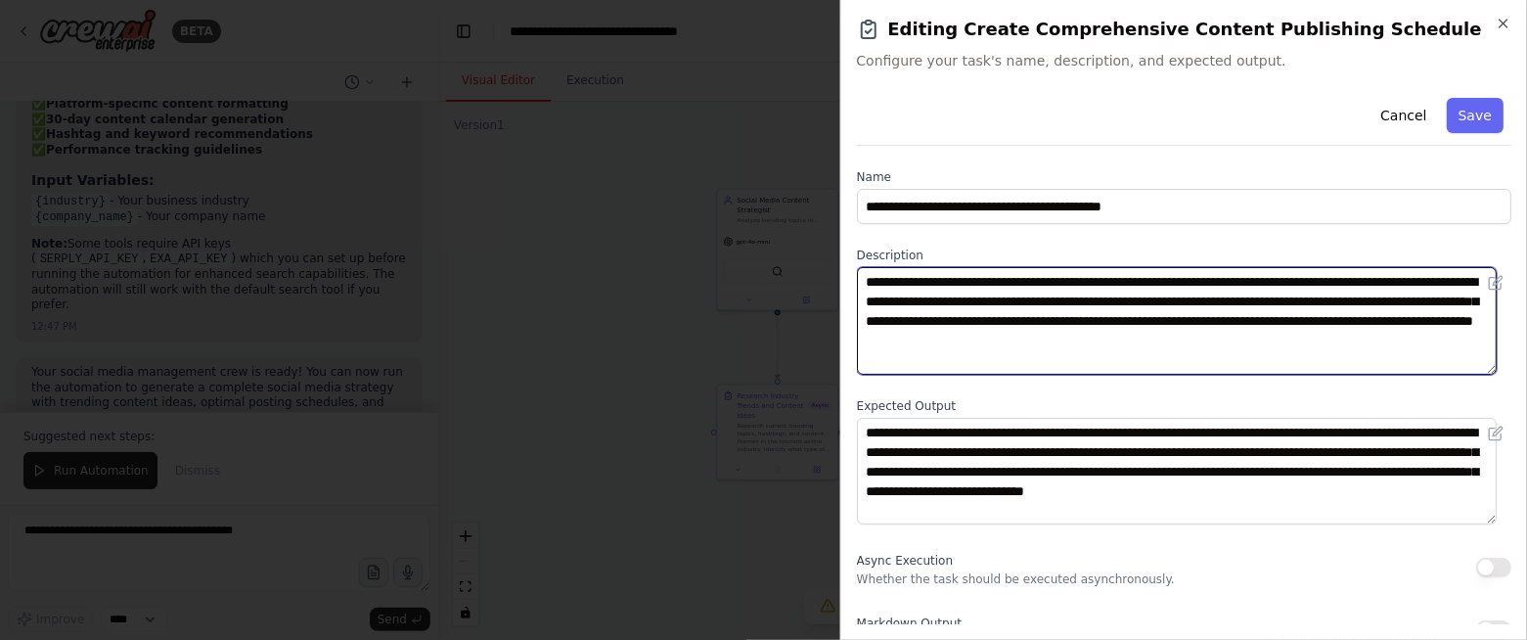
drag, startPoint x: 991, startPoint y: 300, endPoint x: 1094, endPoint y: 300, distance: 102.7
click at [1094, 300] on textarea "**********" at bounding box center [1177, 321] width 641 height 108
click at [1036, 304] on textarea "**********" at bounding box center [1177, 321] width 641 height 108
drag, startPoint x: 1036, startPoint y: 303, endPoint x: 991, endPoint y: 310, distance: 45.5
click at [991, 310] on textarea "**********" at bounding box center [1177, 321] width 641 height 108
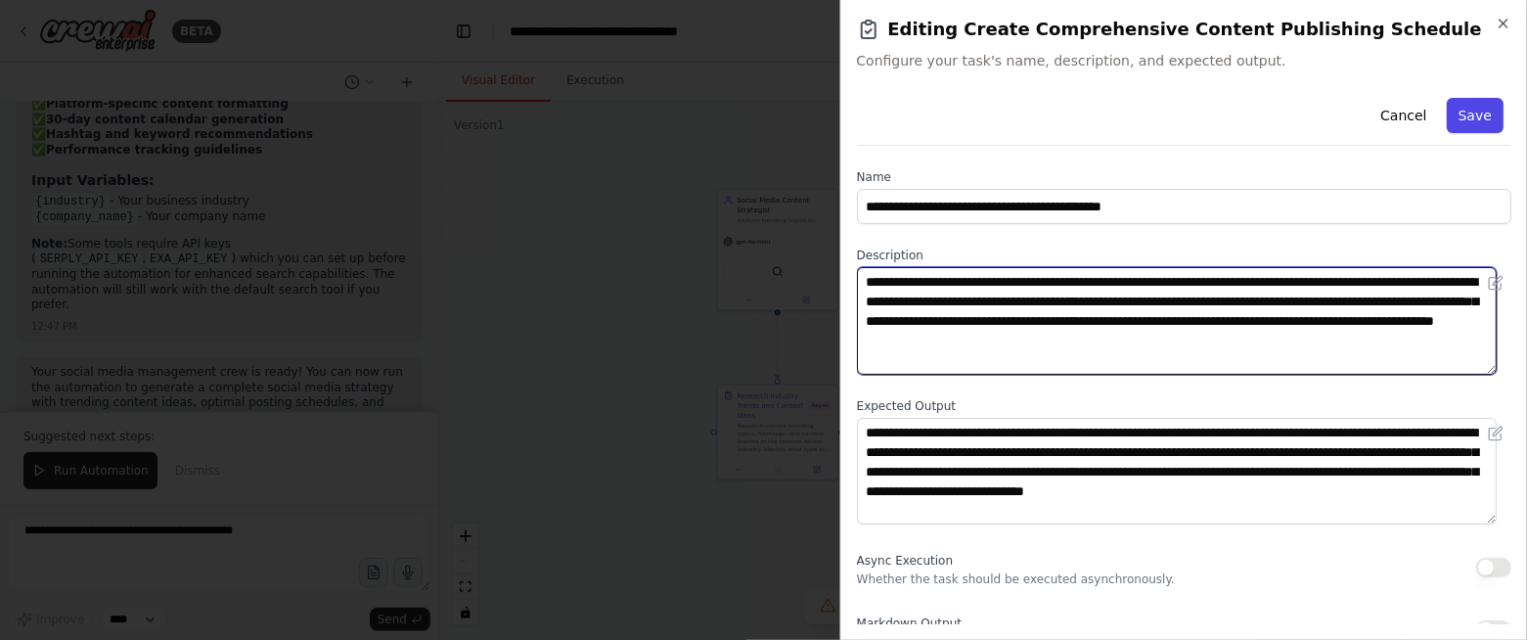
type textarea "**********"
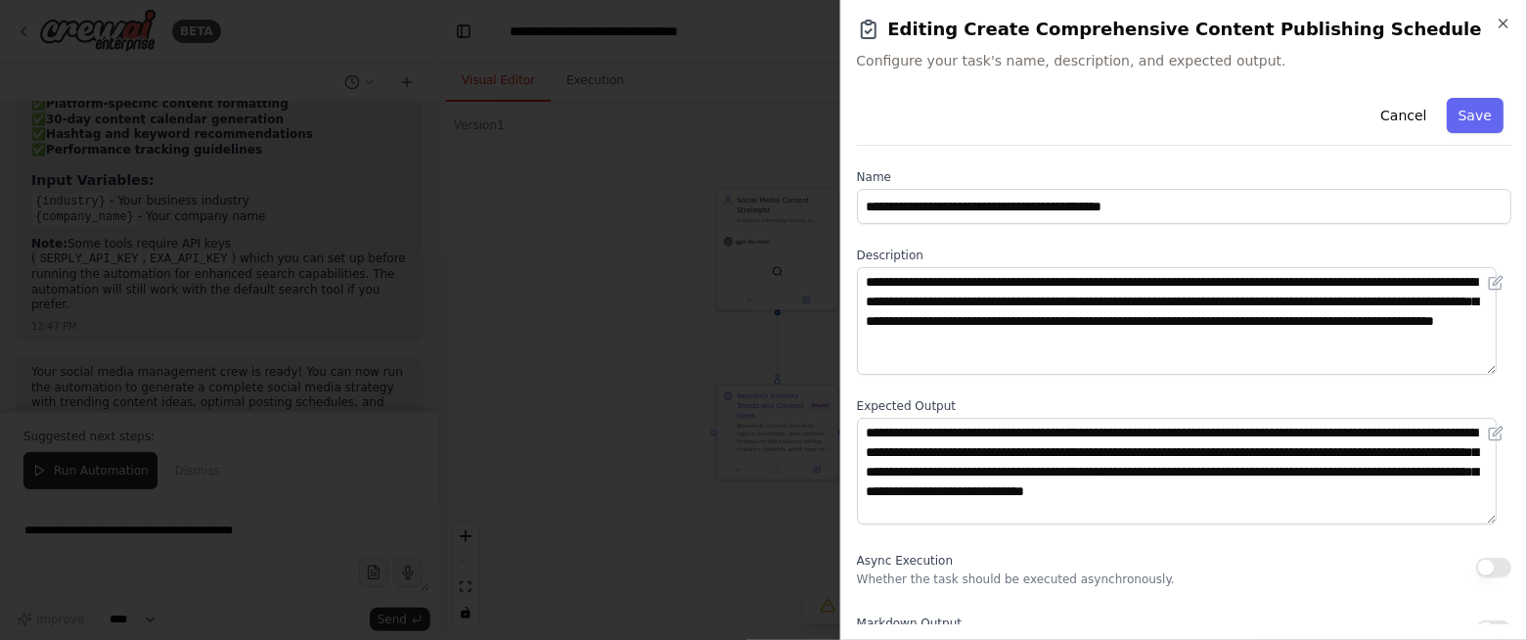
click at [1447, 120] on button "Save" at bounding box center [1475, 115] width 57 height 35
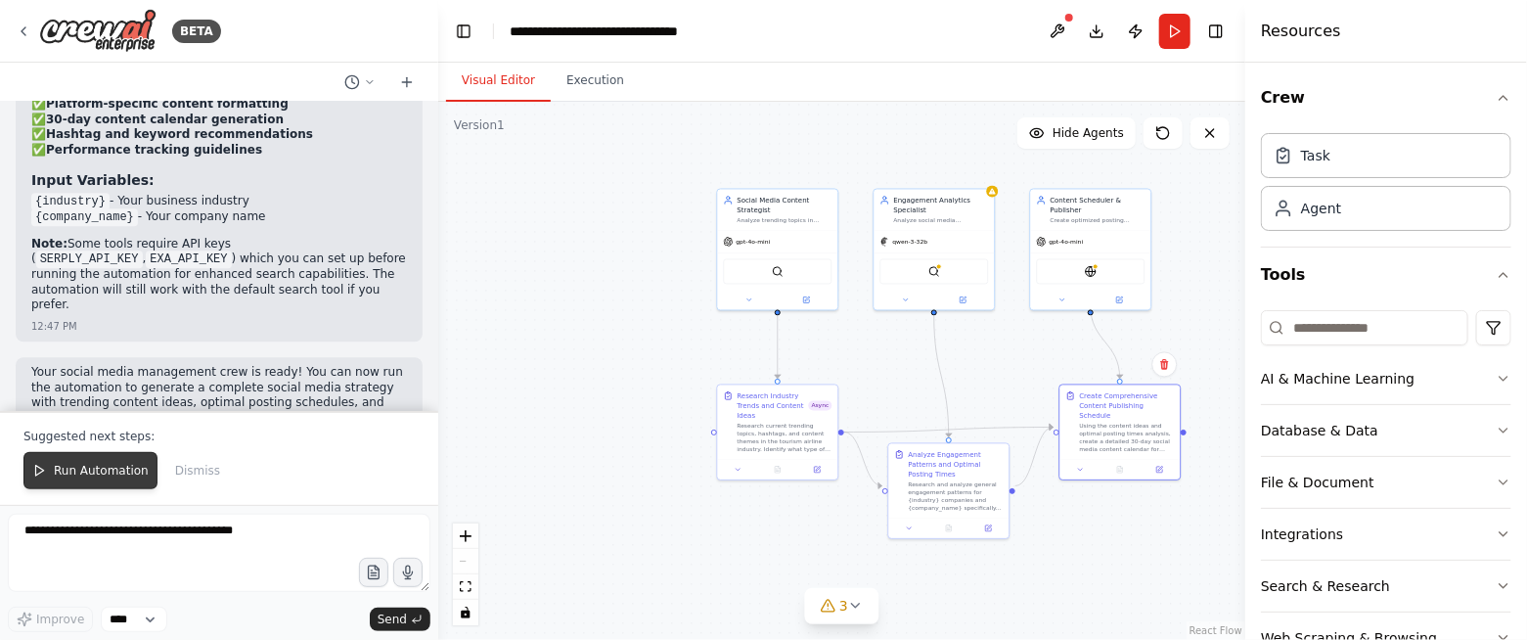
click at [88, 476] on span "Run Automation" at bounding box center [101, 471] width 95 height 16
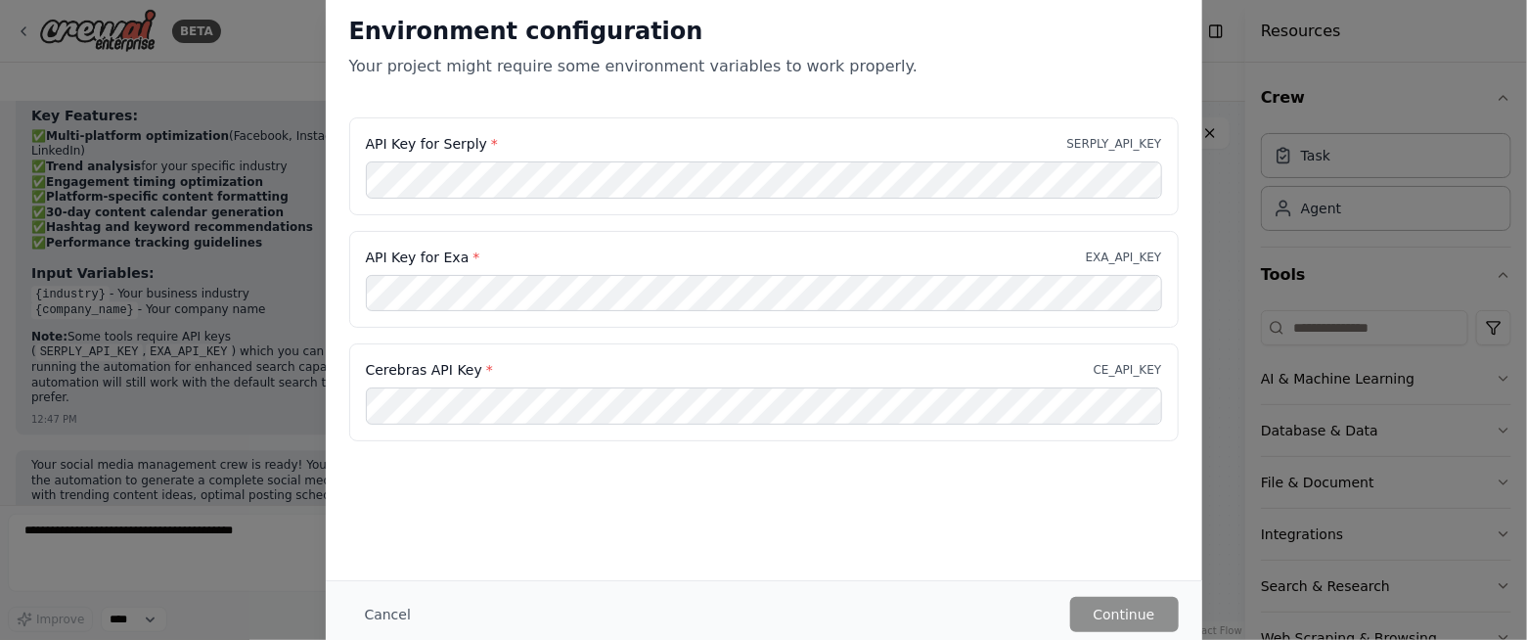
drag, startPoint x: 1221, startPoint y: 101, endPoint x: 1220, endPoint y: 117, distance: 16.7
click at [1220, 117] on div "Environment configuration Your project might require some environment variables…" at bounding box center [763, 320] width 1527 height 640
click at [405, 490] on button "Cancel" at bounding box center [387, 614] width 77 height 35
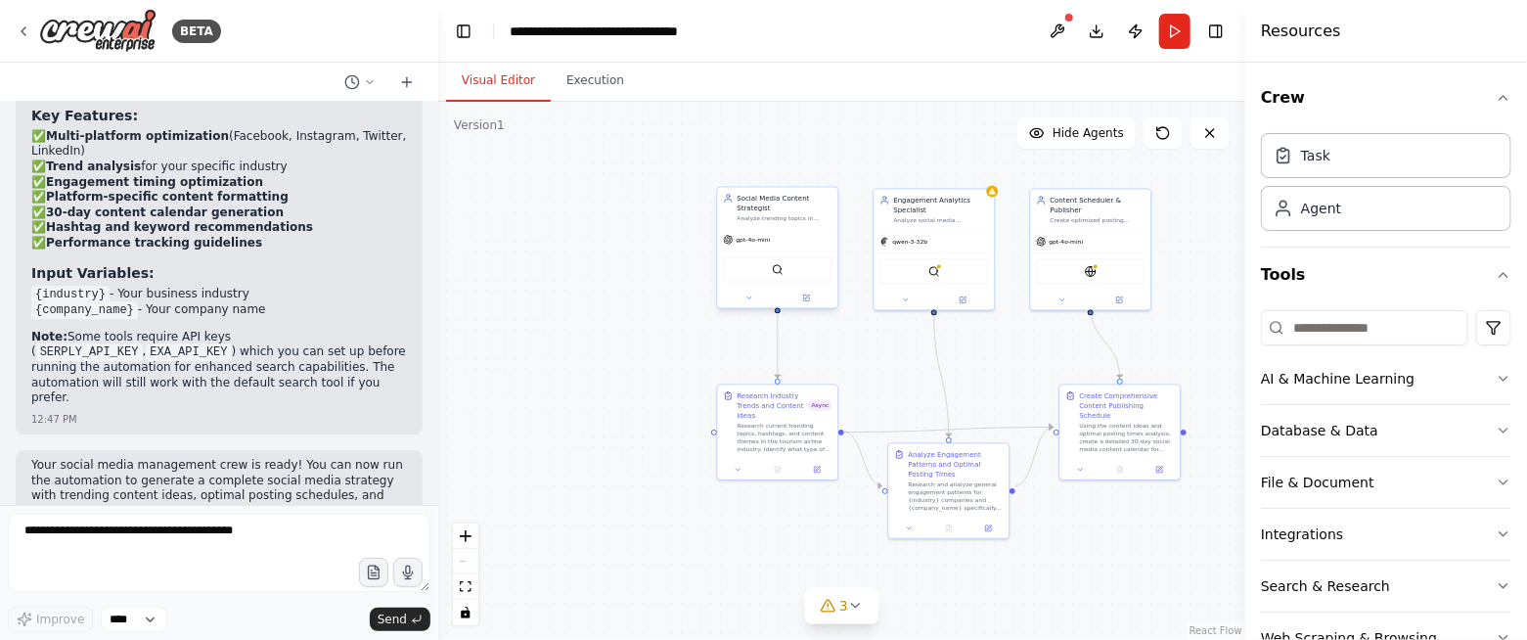
click at [787, 215] on div "Analyze trending topics in {industry} and generate compelling content ideas for…" at bounding box center [785, 219] width 95 height 8
click at [813, 301] on button at bounding box center [807, 299] width 56 height 12
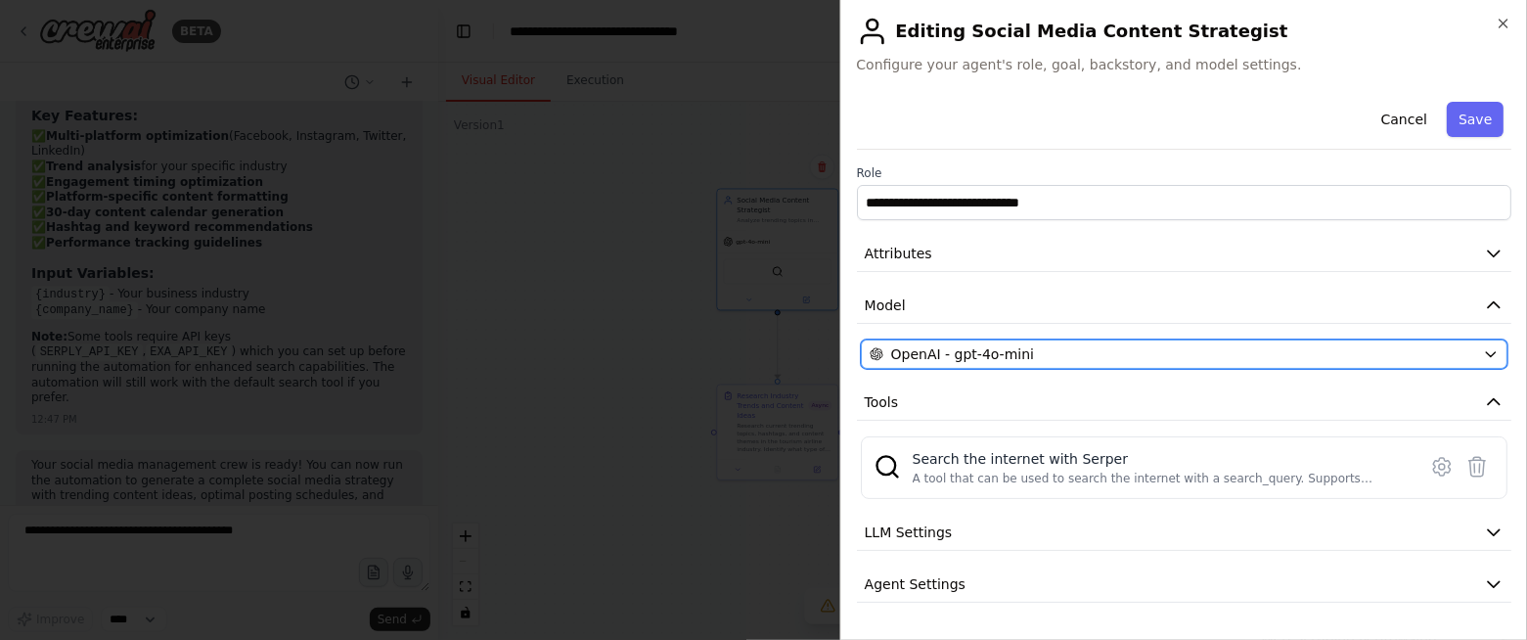
click at [992, 346] on span "OpenAI - gpt-4o-mini" at bounding box center [962, 354] width 143 height 20
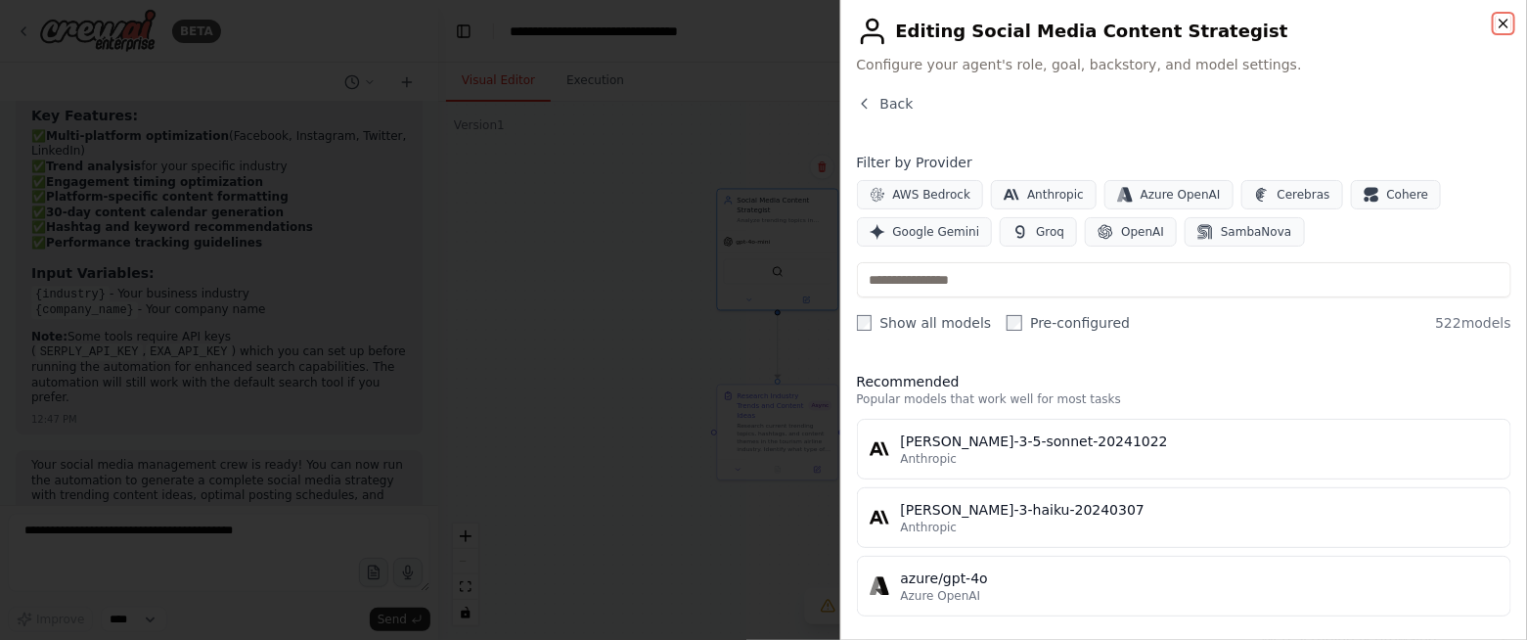
click at [1503, 26] on icon "button" at bounding box center [1504, 24] width 16 height 16
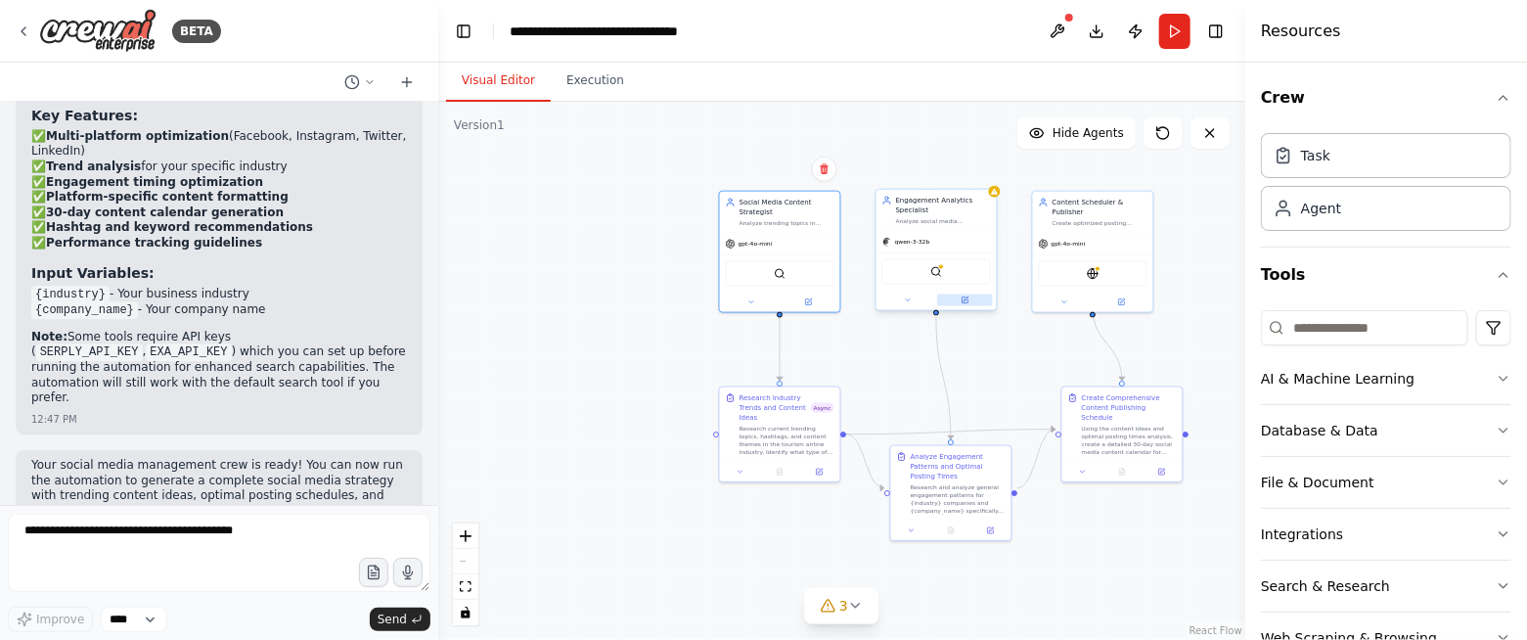
click at [970, 299] on button at bounding box center [965, 301] width 56 height 12
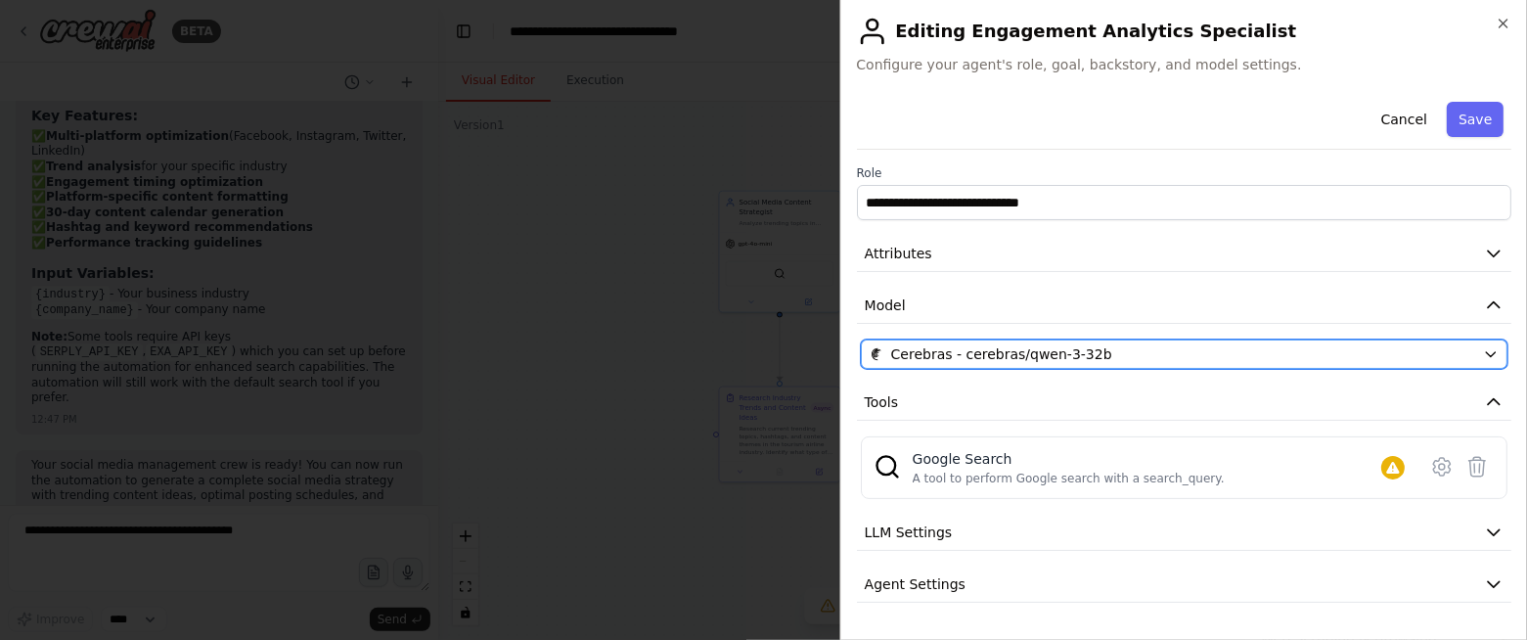
click at [1071, 357] on span "Cerebras - cerebras/qwen-3-32b" at bounding box center [1001, 354] width 221 height 20
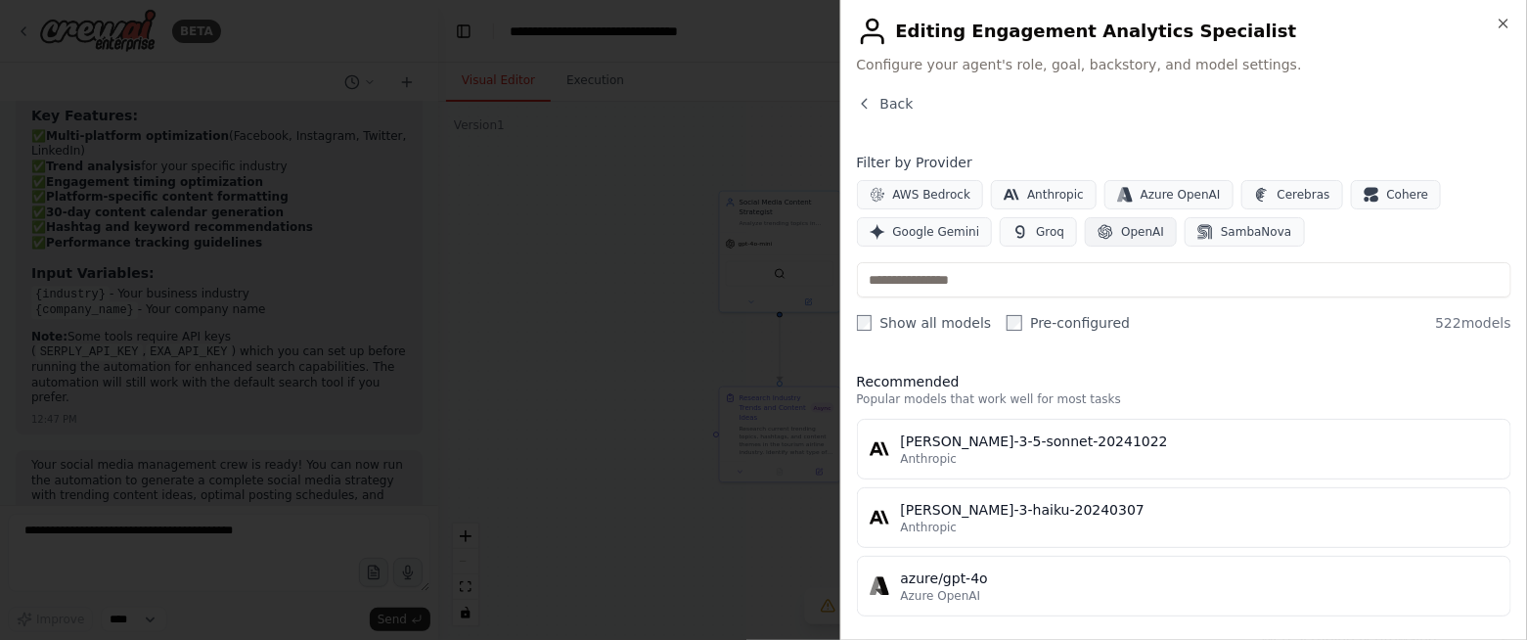
click at [1133, 225] on span "OpenAI" at bounding box center [1142, 232] width 43 height 16
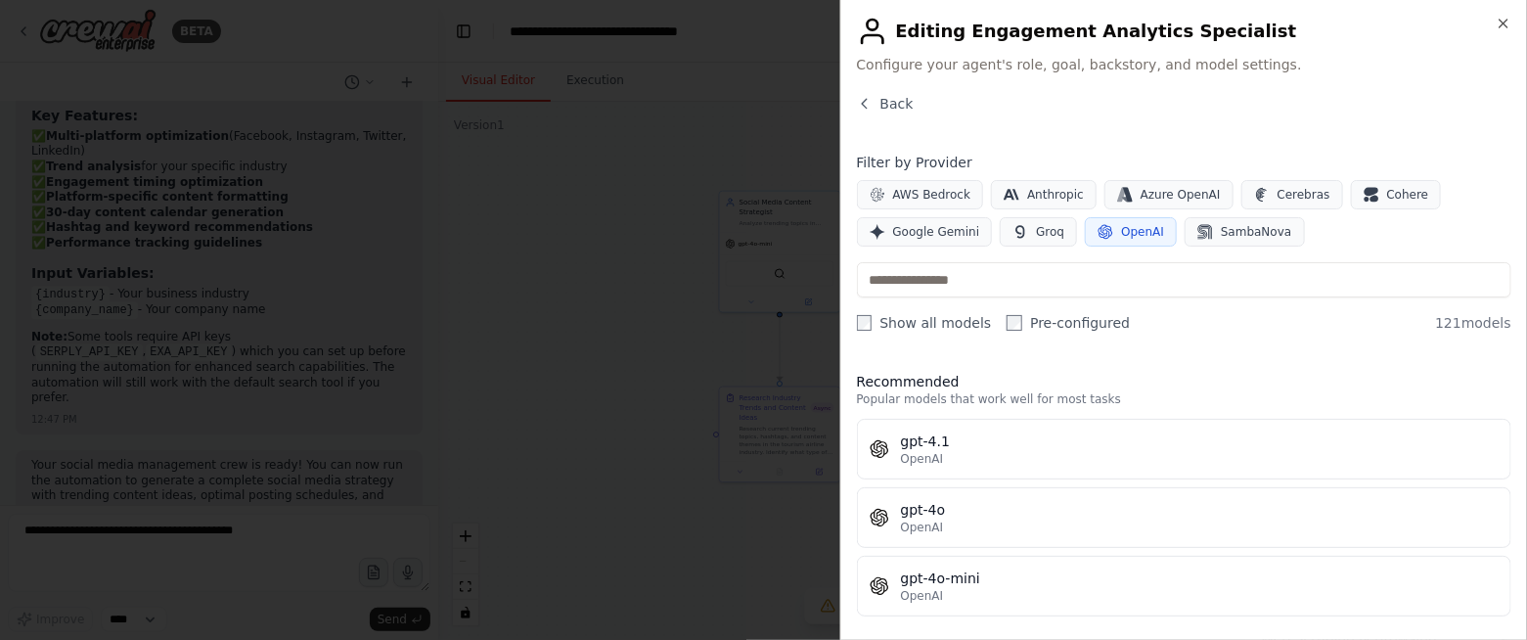
click at [1045, 490] on div "gpt-4.1 OpenAI gpt-4o OpenAI gpt-4o-mini OpenAI" at bounding box center [1184, 518] width 655 height 198
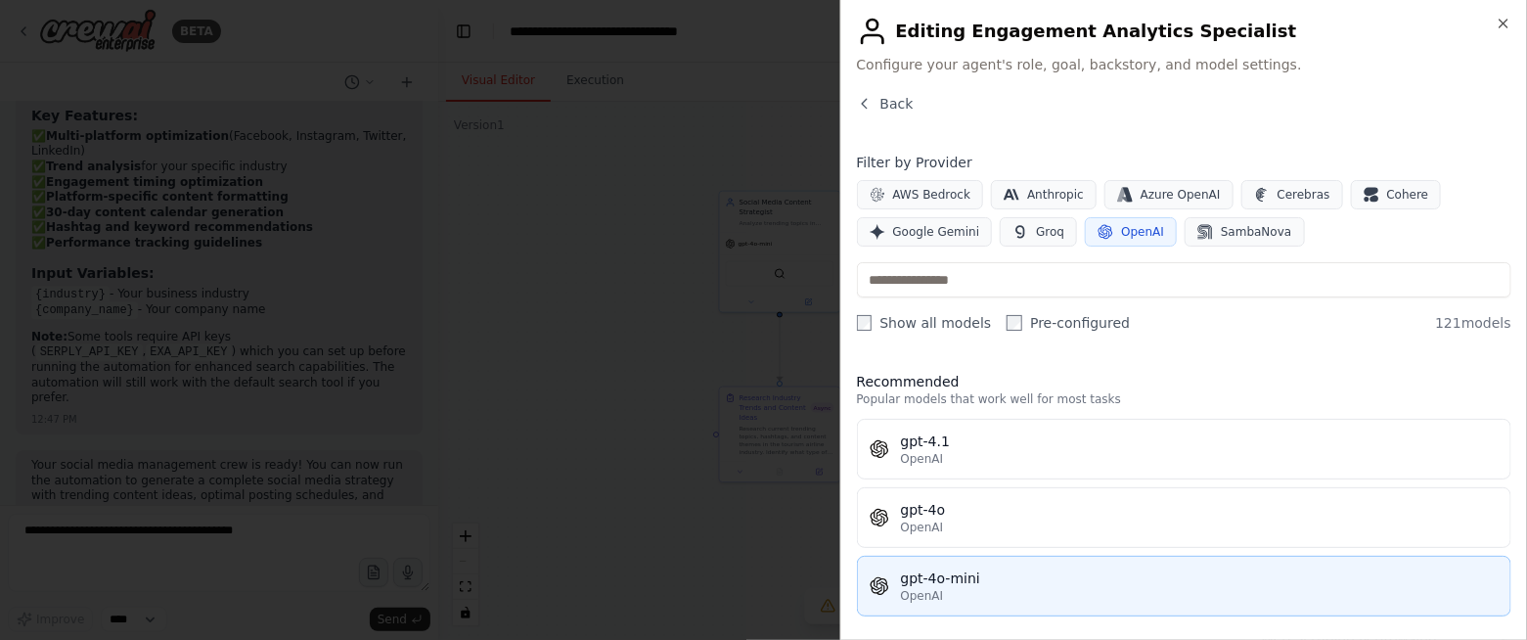
click at [1030, 490] on div "gpt-4o-mini" at bounding box center [1200, 578] width 598 height 20
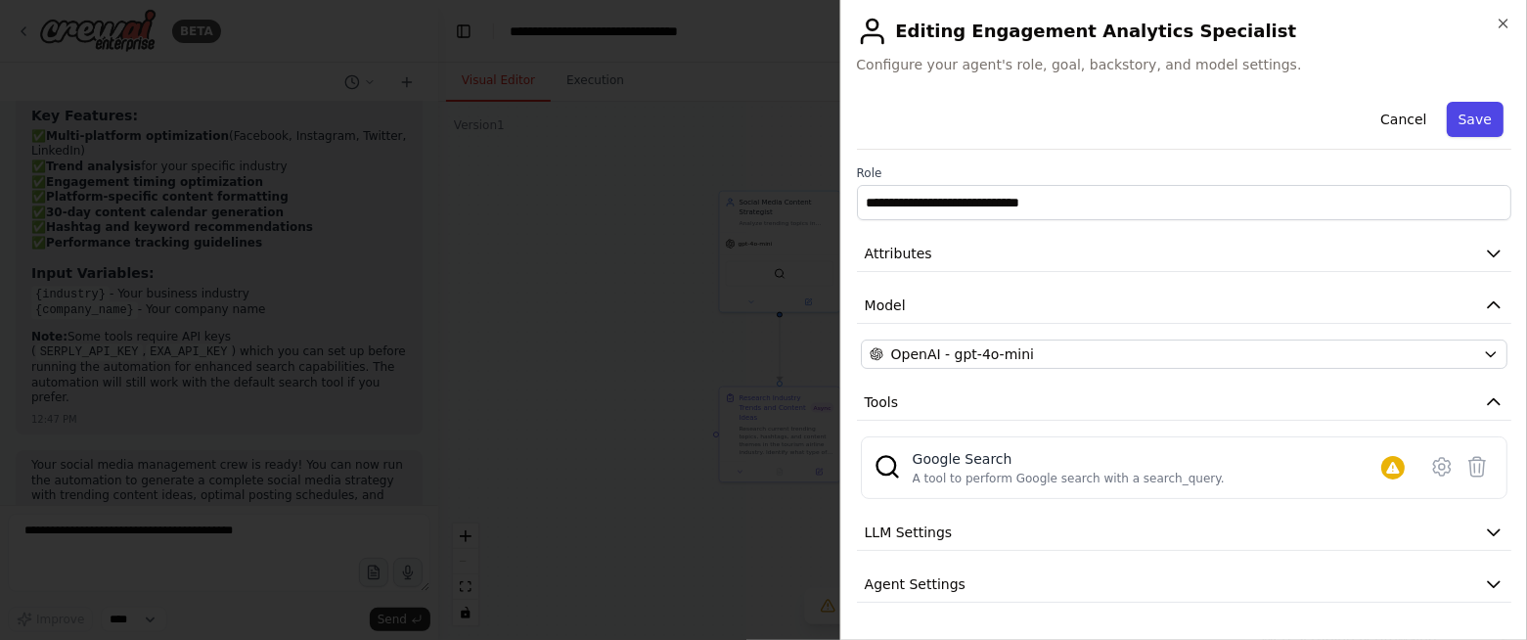
click at [1460, 110] on button "Save" at bounding box center [1475, 119] width 57 height 35
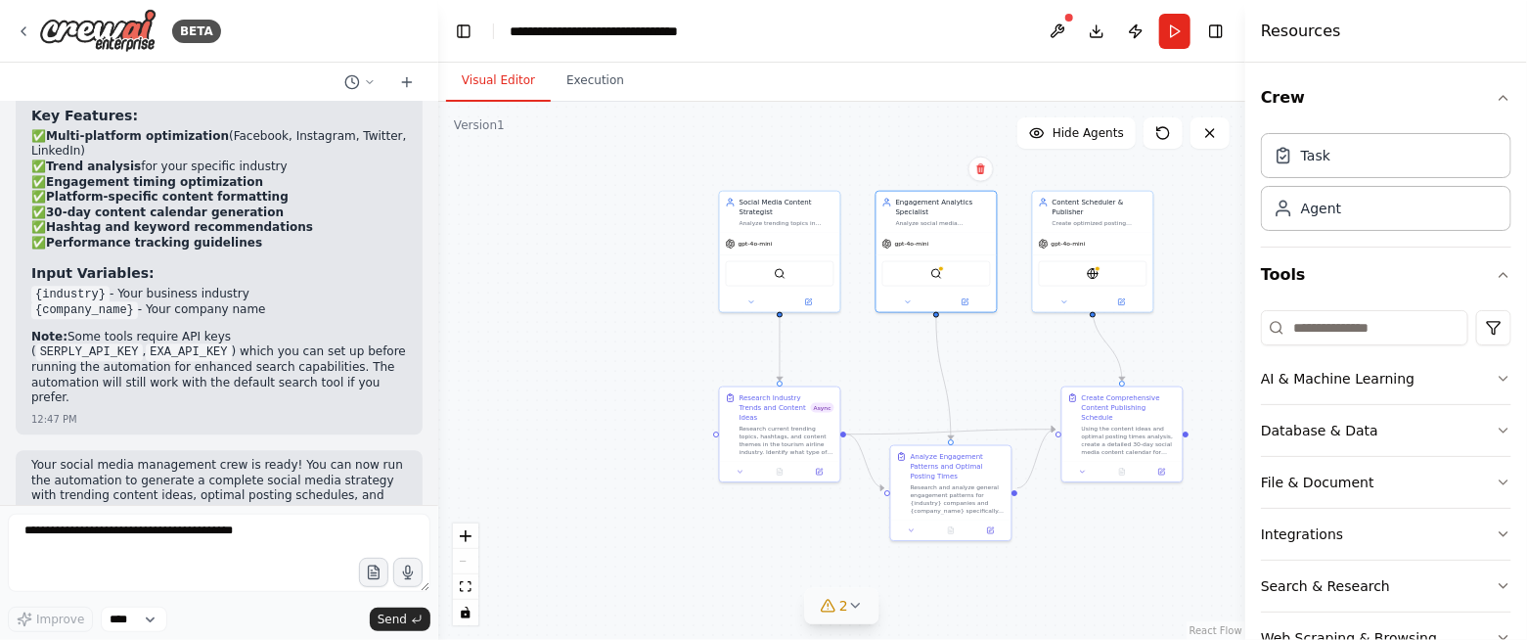
click at [858, 490] on icon at bounding box center [856, 606] width 16 height 16
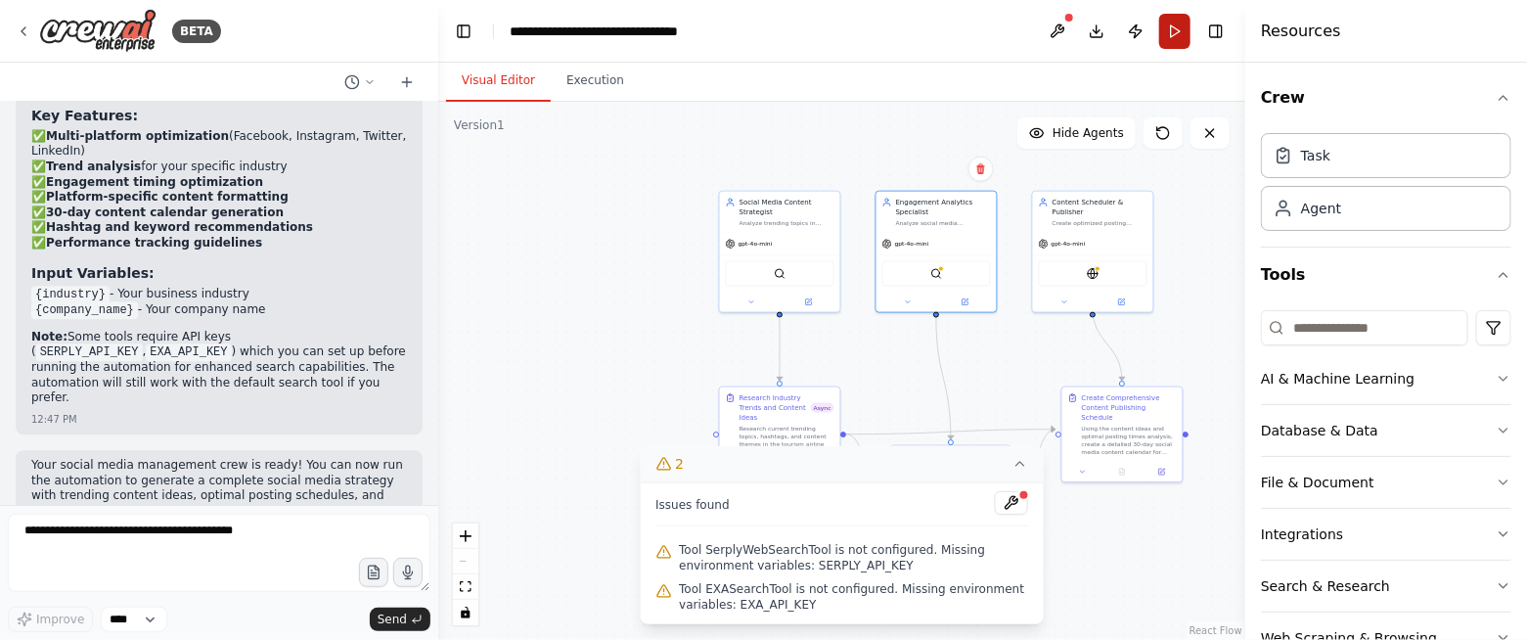
click at [1181, 22] on button "Run" at bounding box center [1174, 31] width 31 height 35
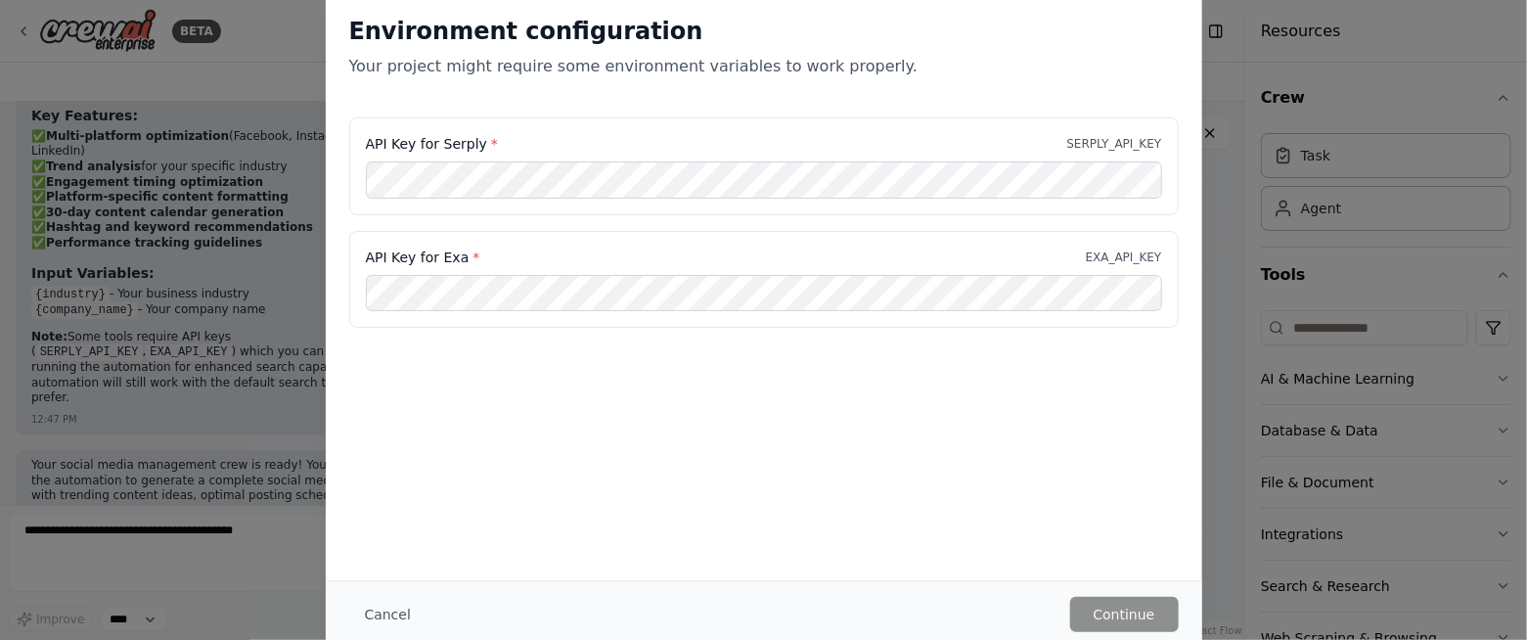
click at [1232, 92] on div "Environment configuration Your project might require some environment variables…" at bounding box center [763, 320] width 1527 height 640
click at [401, 490] on button "Cancel" at bounding box center [387, 614] width 77 height 35
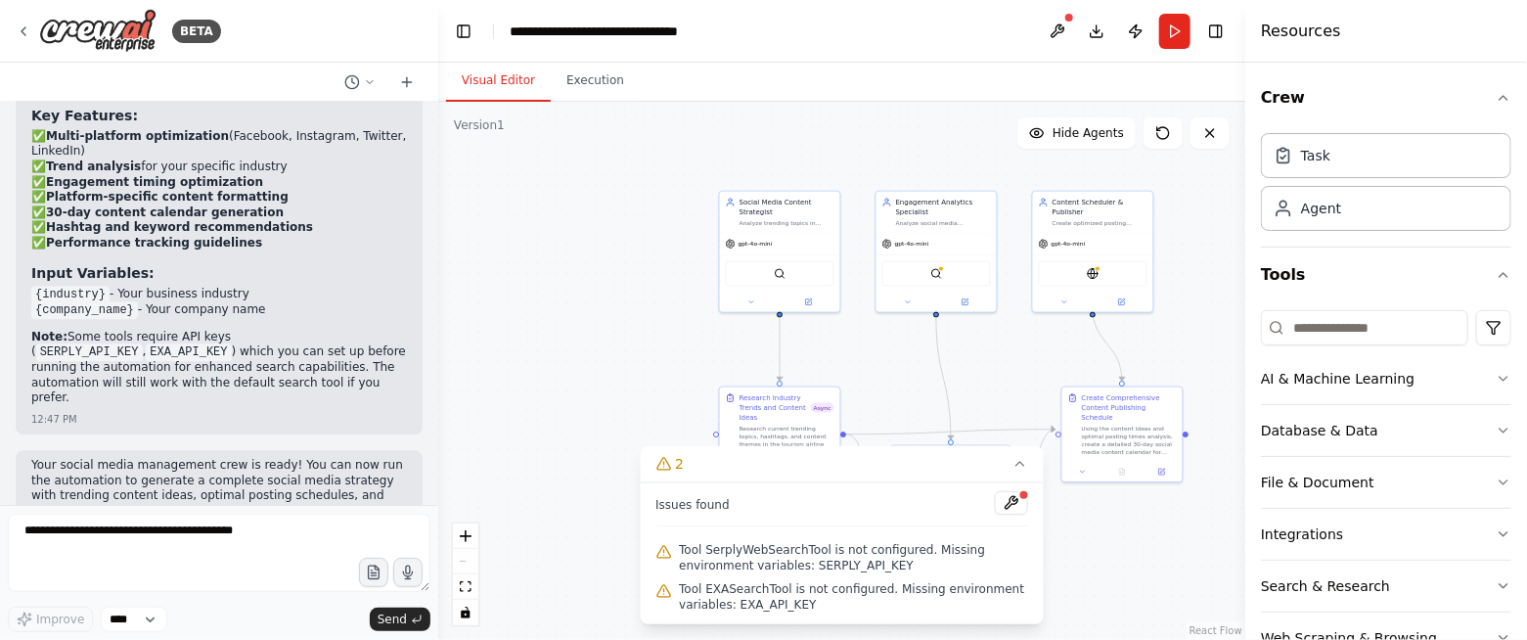
drag, startPoint x: 972, startPoint y: 466, endPoint x: 719, endPoint y: 347, distance: 278.8
click at [719, 347] on div "Version 1 Show Tools Hide Agents .deletable-edge-delete-btn { width: 20px; heig…" at bounding box center [841, 371] width 807 height 538
click at [968, 304] on button at bounding box center [965, 301] width 56 height 12
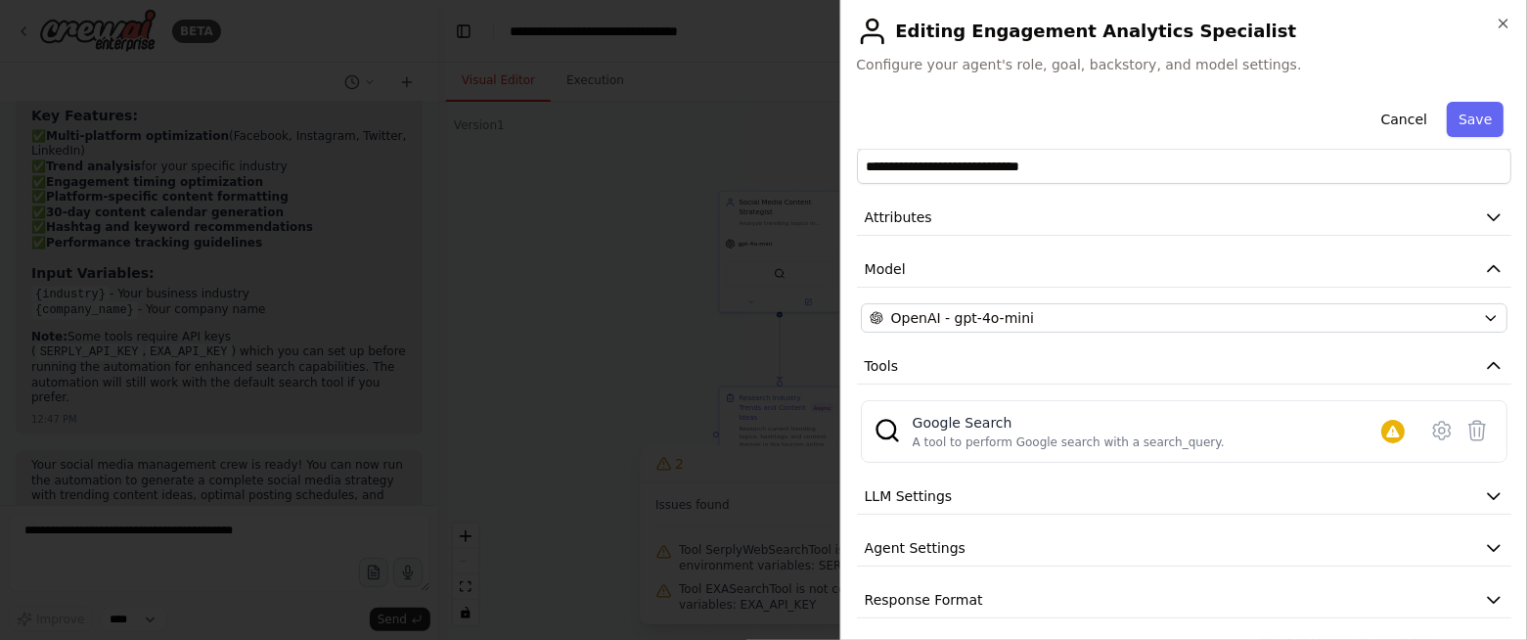
scroll to position [44, 0]
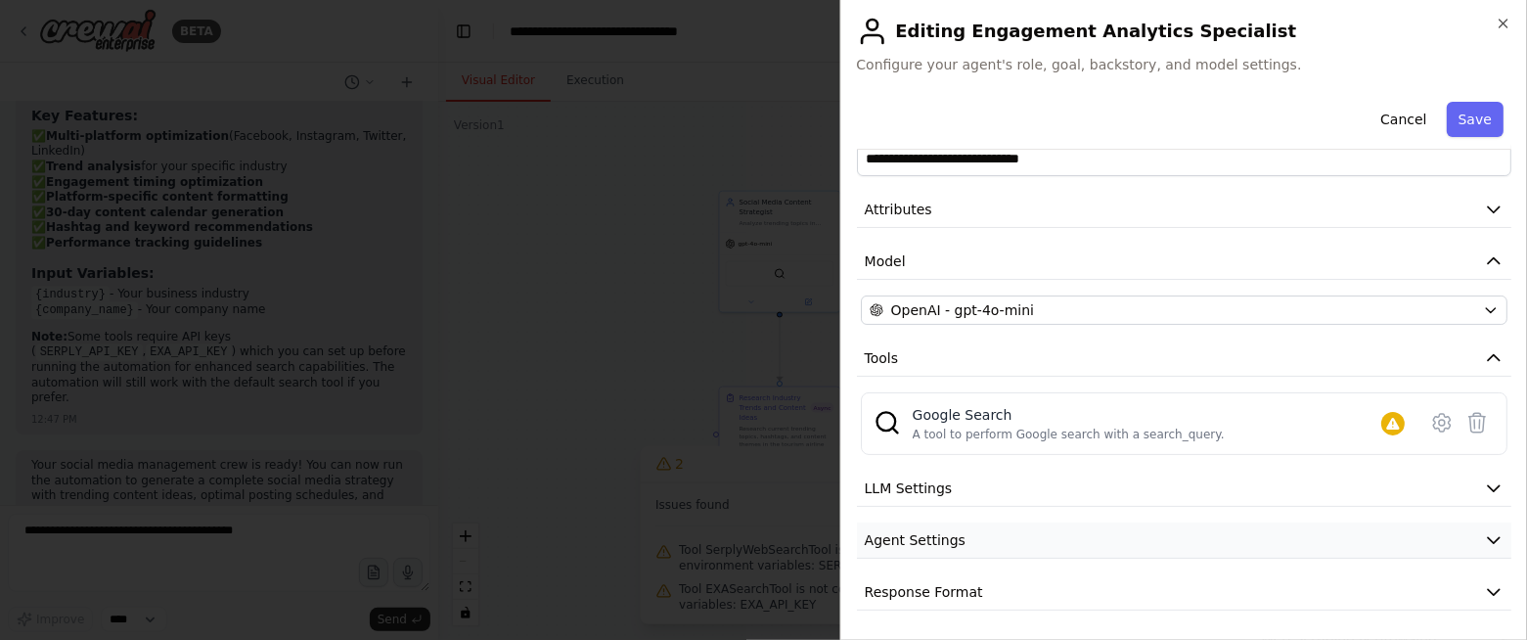
click at [1102, 490] on button "Agent Settings" at bounding box center [1184, 540] width 655 height 36
click at [1073, 488] on button "LLM Settings" at bounding box center [1184, 489] width 655 height 36
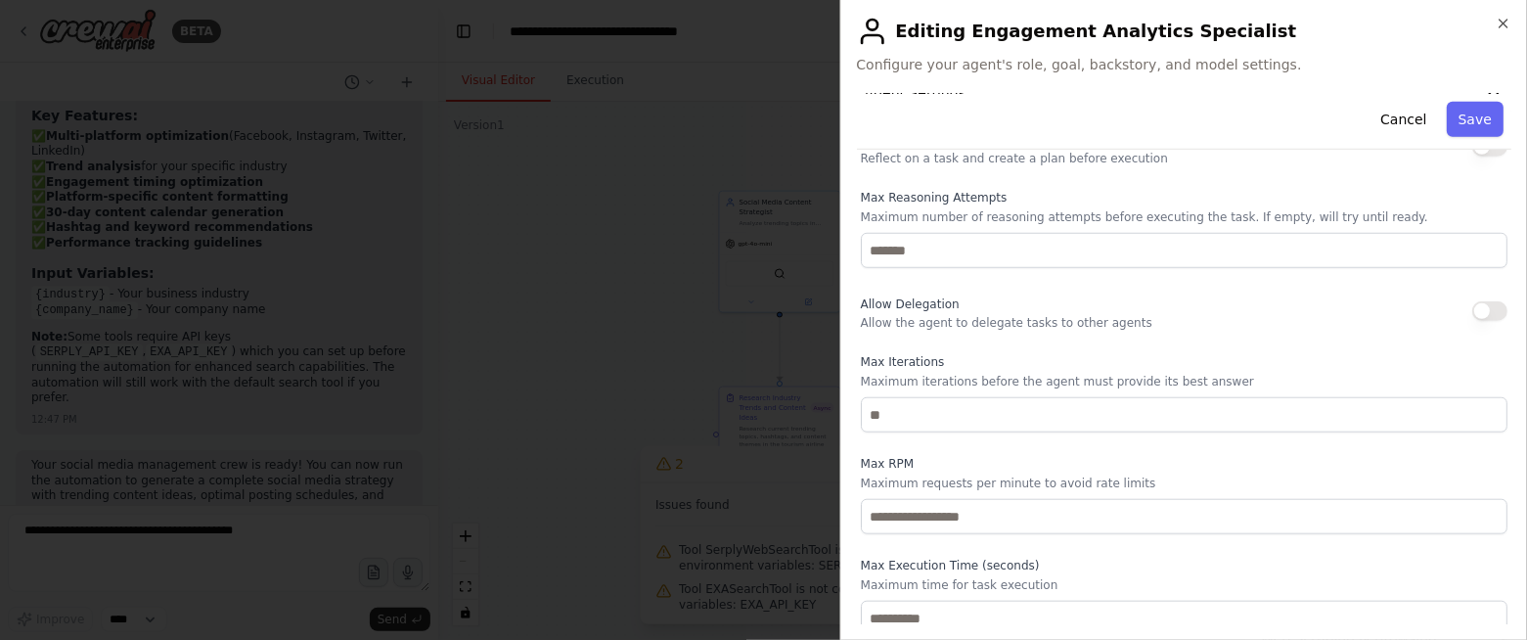
scroll to position [707, 0]
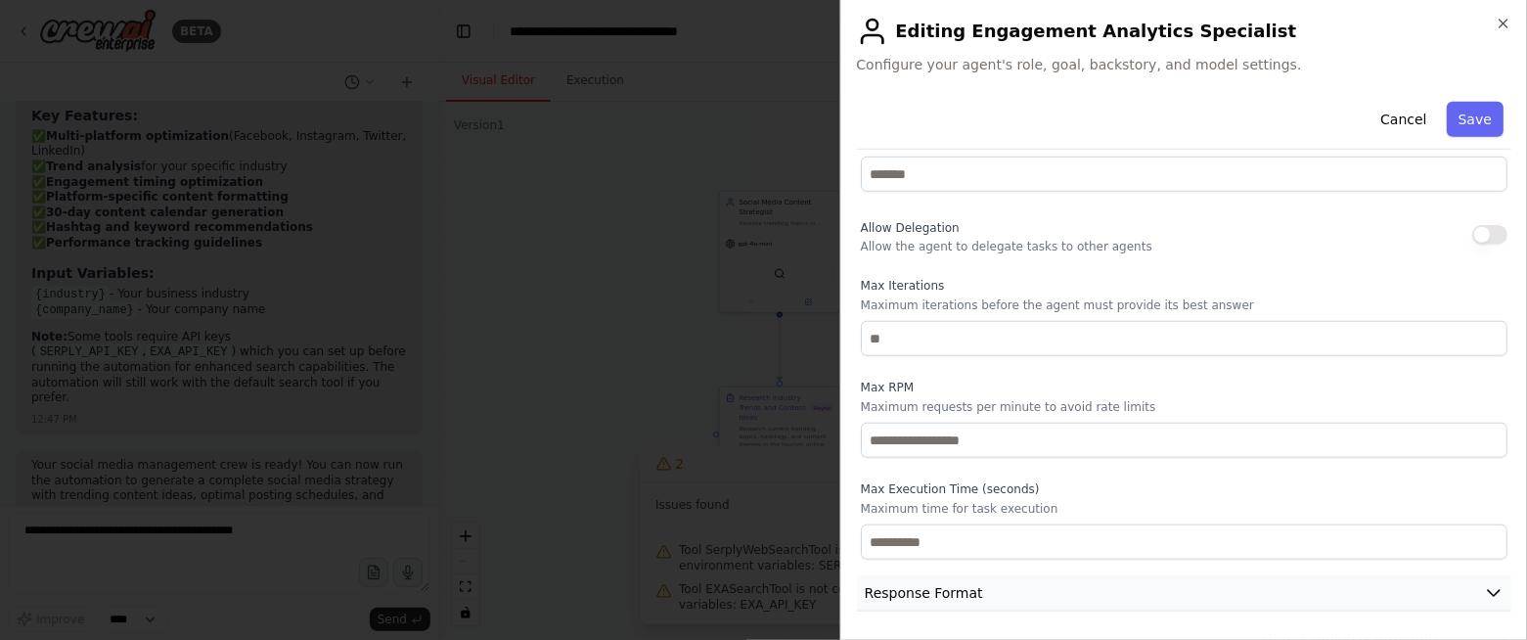
click at [1040, 490] on button "Response Format" at bounding box center [1184, 593] width 655 height 36
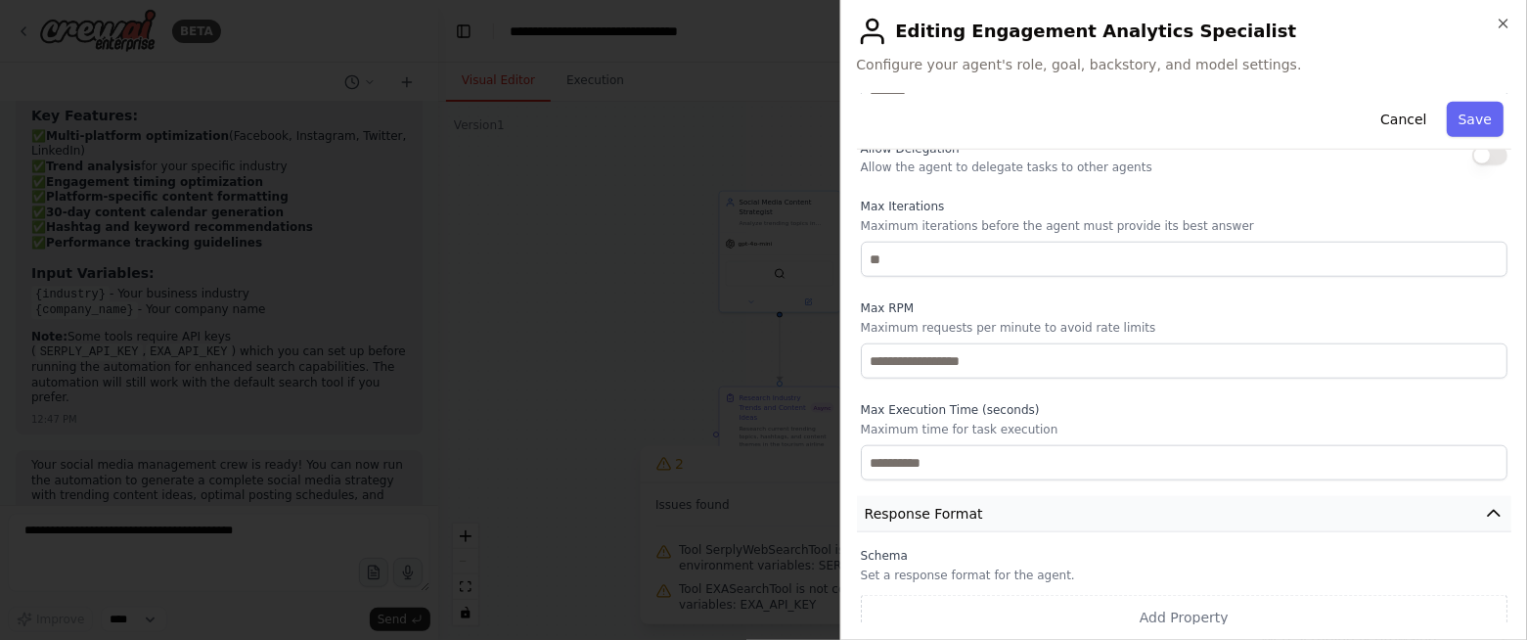
scroll to position [799, 0]
